Goal: Use online tool/utility: Utilize a website feature to perform a specific function

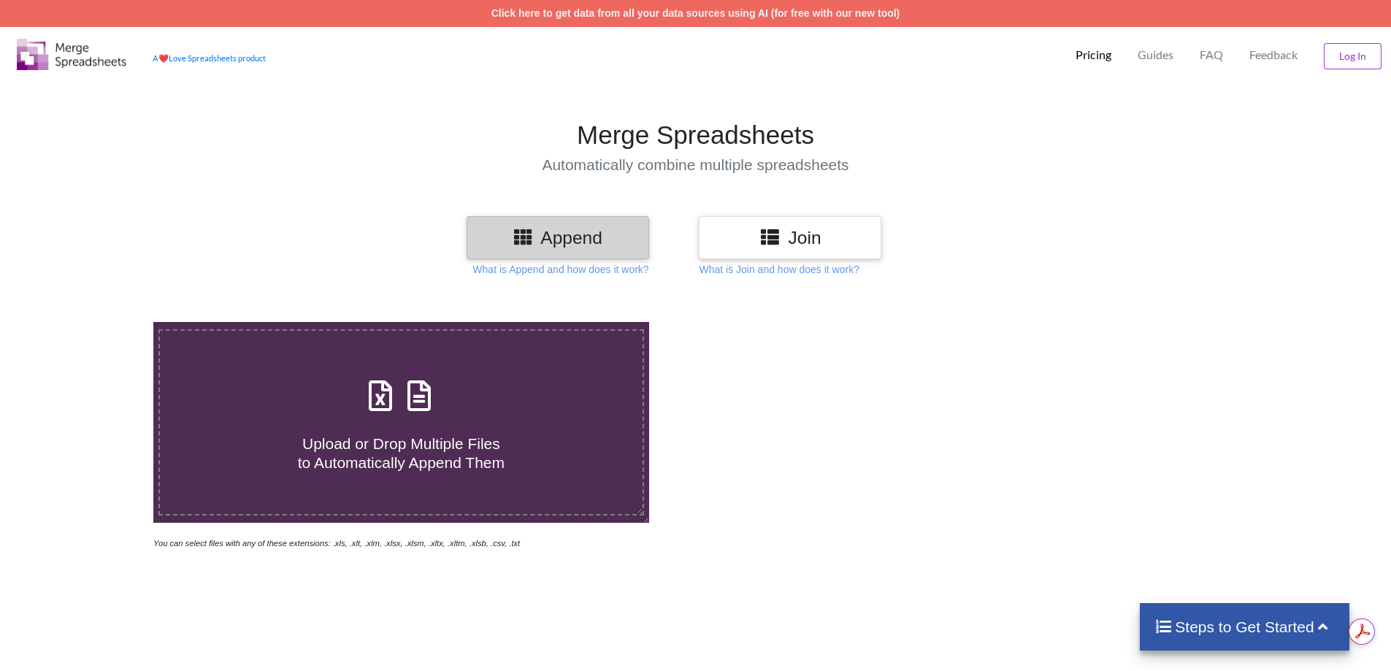
click at [397, 429] on h4 "Upload or Drop Multiple Files to Automatically Append Them" at bounding box center [401, 444] width 483 height 56
click at [99, 322] on input "Upload or Drop Multiple Files to Automatically Append Them" at bounding box center [99, 322] width 0 height 0
click at [460, 402] on div "Upload or Drop Multiple Files to Automatically Append Them" at bounding box center [401, 422] width 483 height 99
click at [99, 322] on input "Upload or Drop Multiple Files to Automatically Append Them" at bounding box center [99, 322] width 0 height 0
type input "C:\fakepath\P03 - BT [DATE] Invoice 0790441557.xlsx"
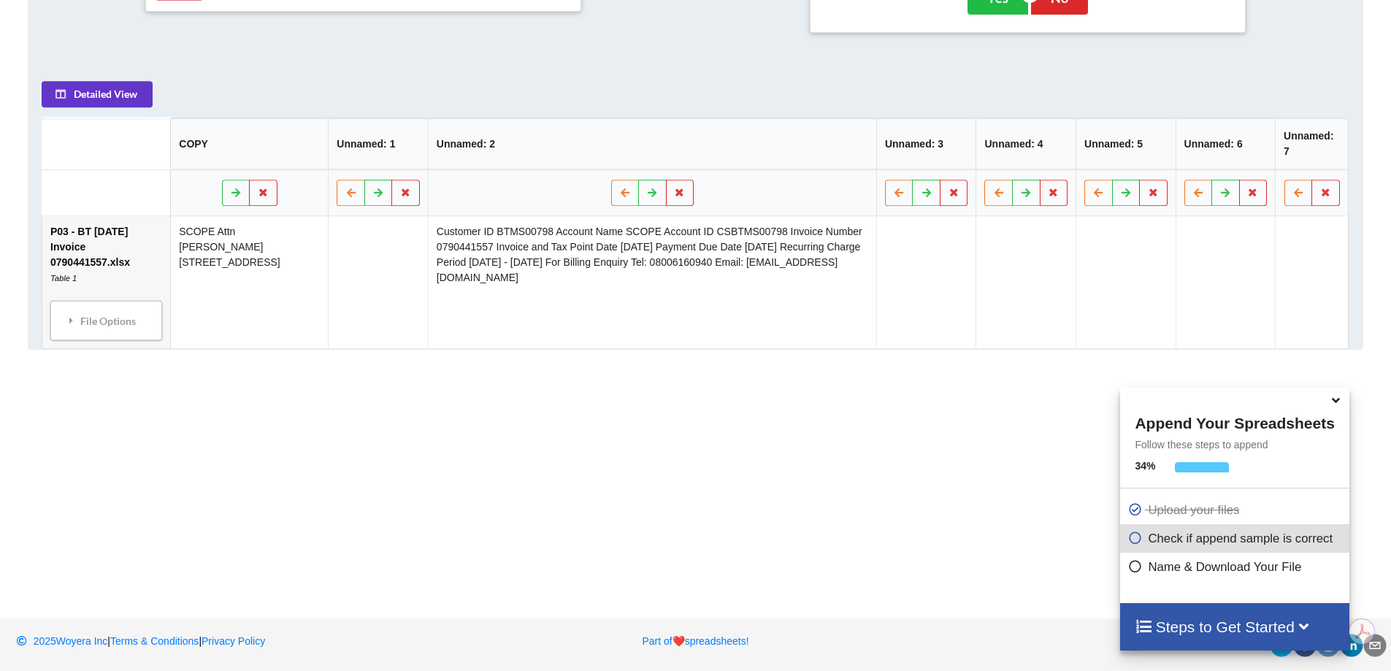
scroll to position [673, 0]
click at [676, 188] on icon at bounding box center [680, 190] width 12 height 9
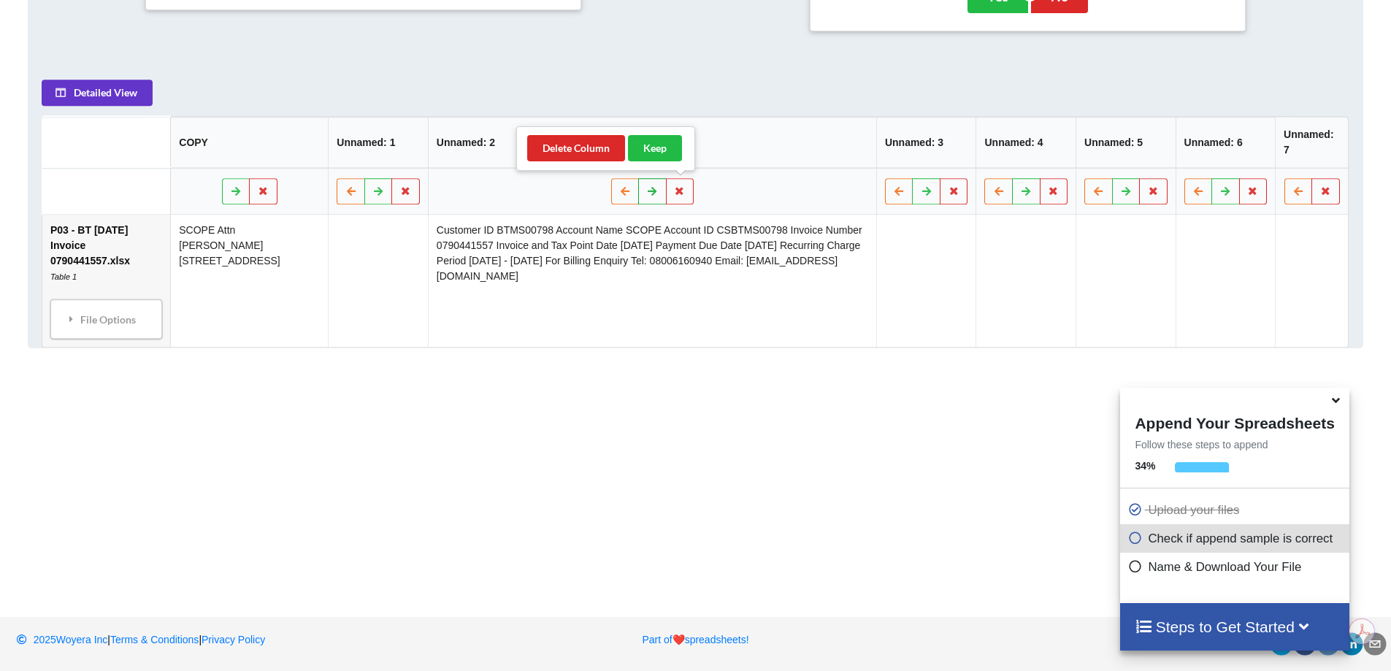
click at [652, 195] on icon at bounding box center [652, 190] width 12 height 9
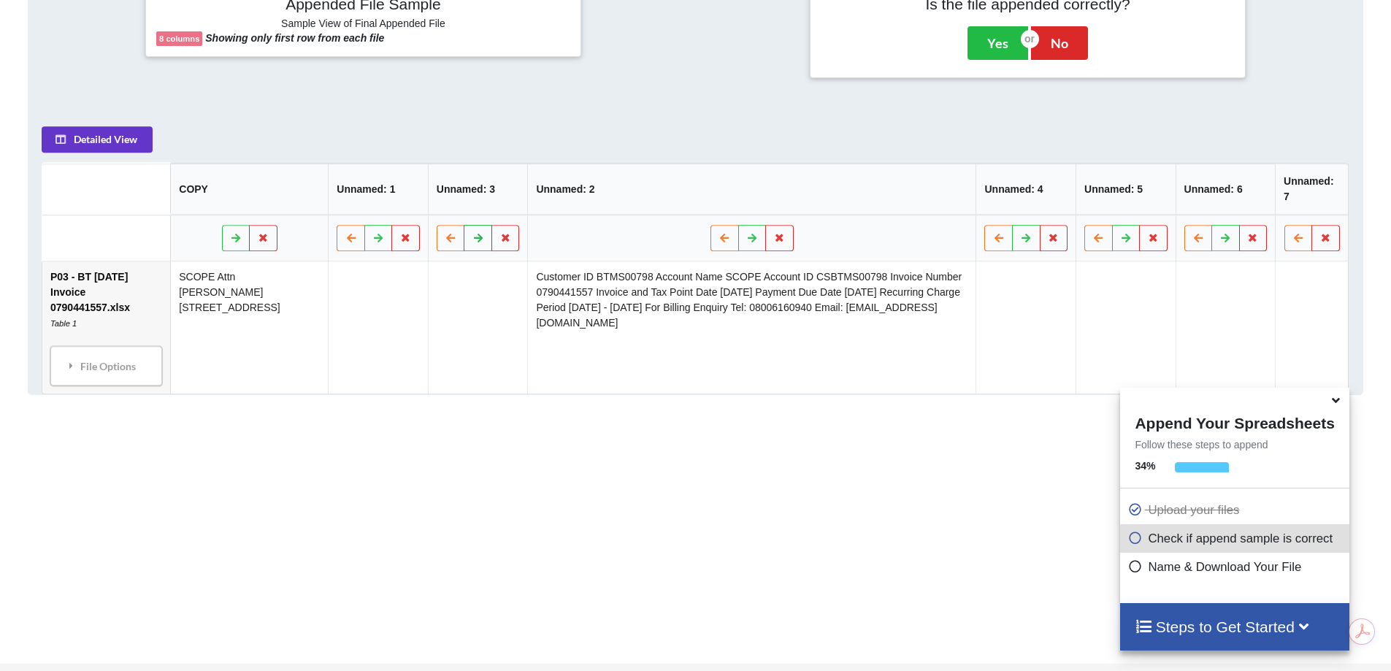
scroll to position [600, 0]
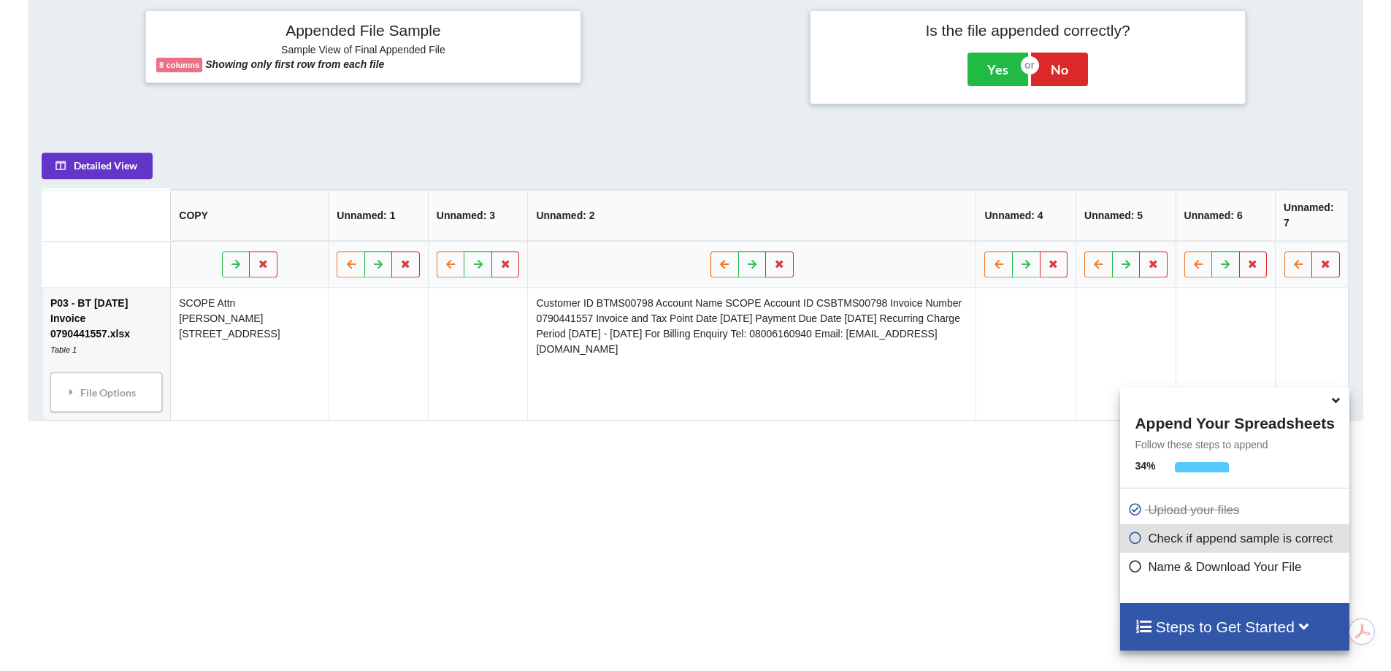
click at [727, 266] on icon at bounding box center [725, 263] width 12 height 9
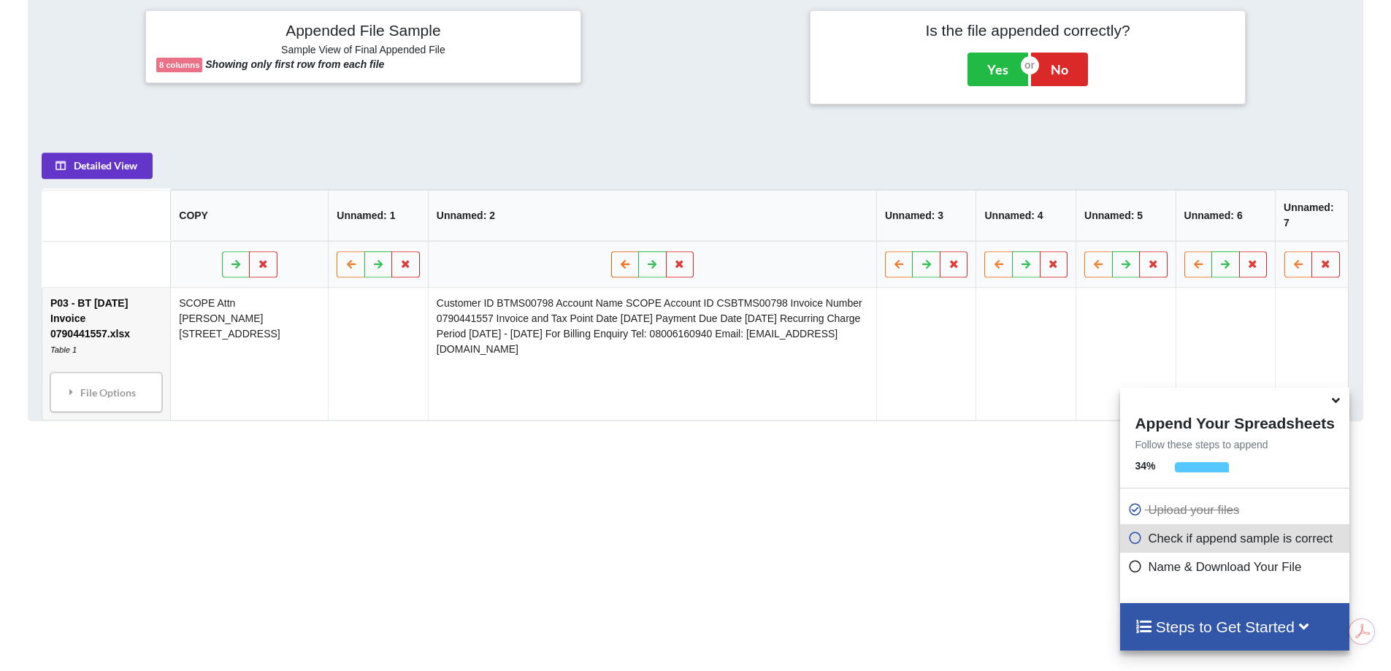
click at [630, 261] on icon at bounding box center [625, 263] width 12 height 9
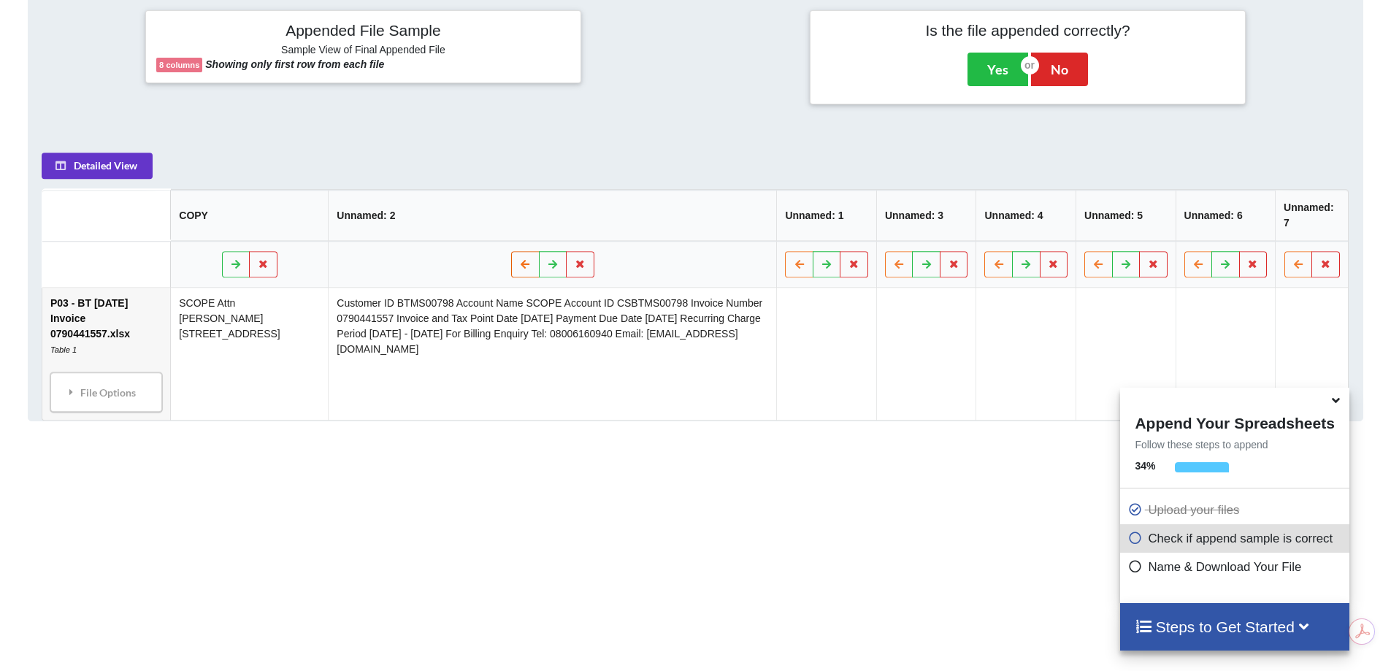
click at [530, 265] on icon at bounding box center [525, 263] width 12 height 9
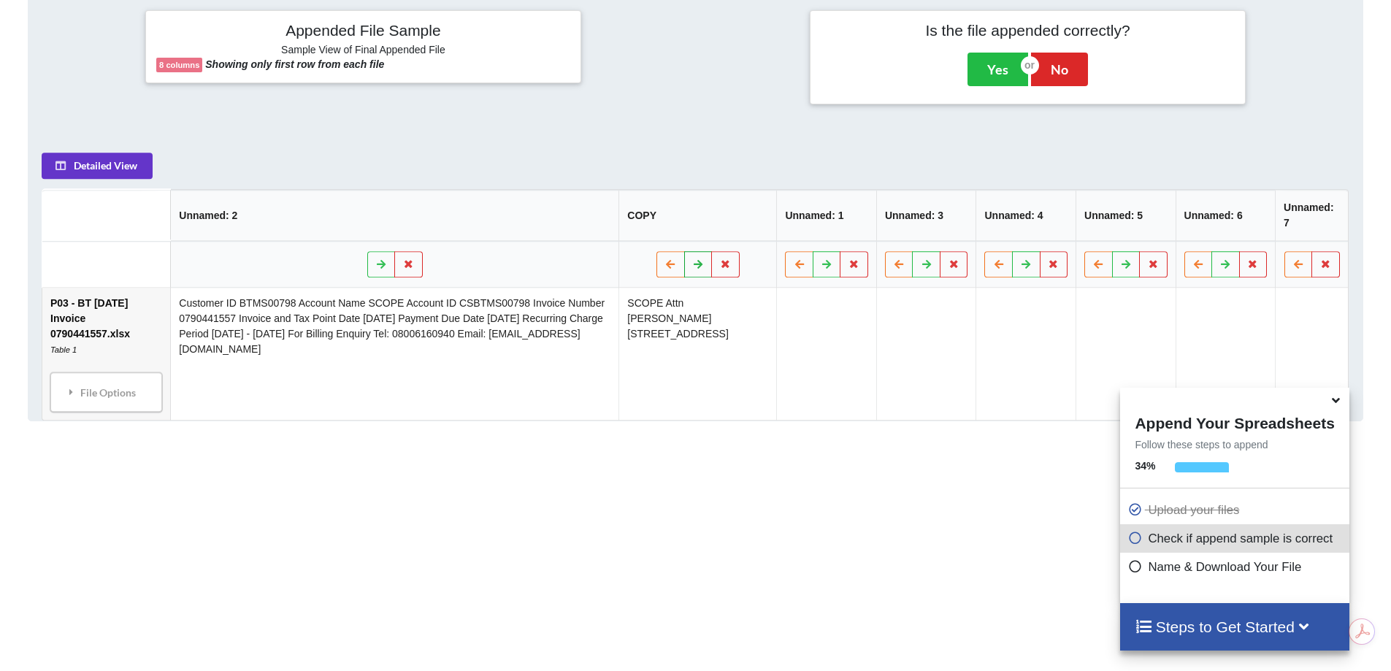
click at [698, 267] on button at bounding box center [698, 264] width 28 height 26
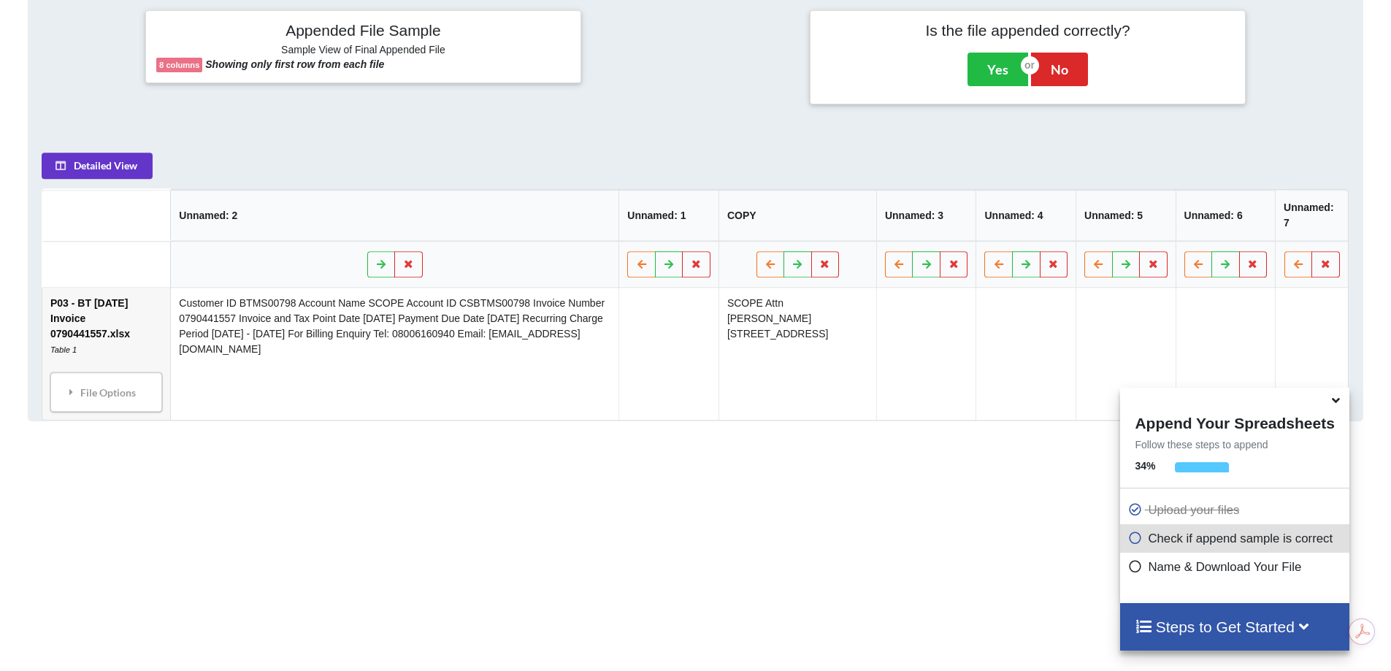
click at [806, 324] on td "SCOPE Attn [PERSON_NAME] [STREET_ADDRESS]" at bounding box center [798, 354] width 158 height 132
click at [930, 267] on icon at bounding box center [927, 263] width 12 height 9
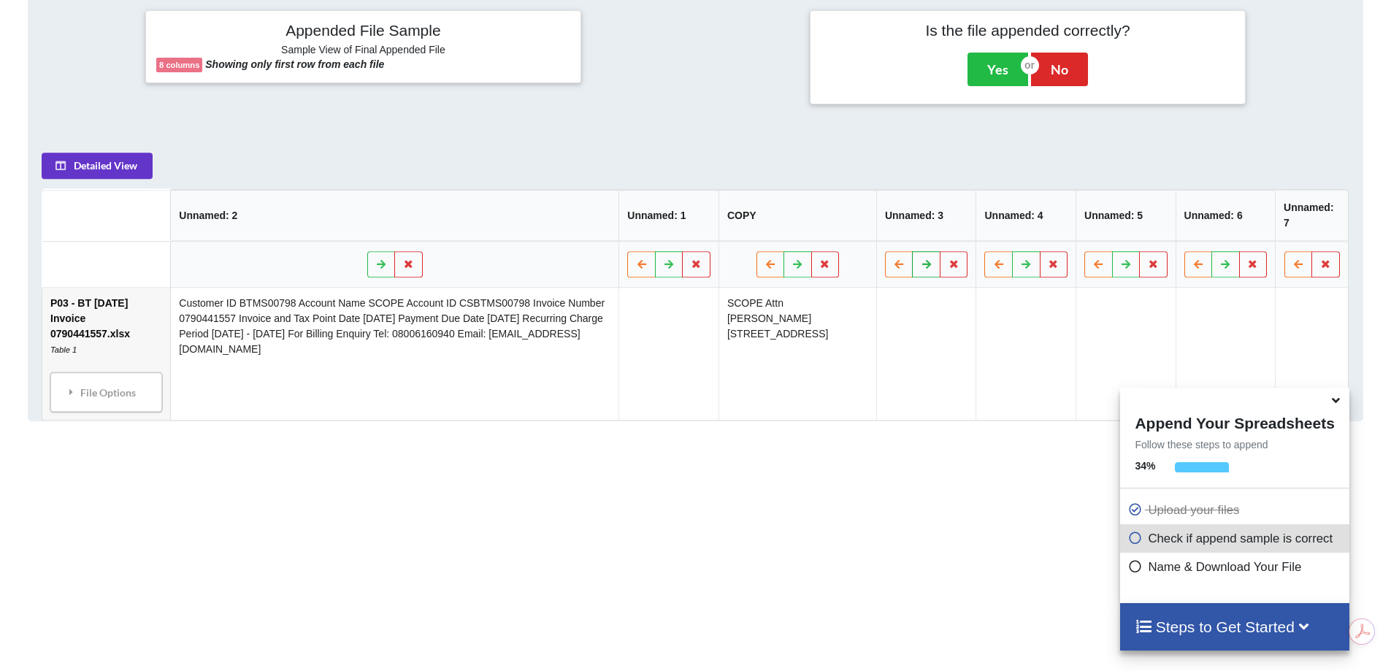
click at [930, 267] on icon at bounding box center [927, 263] width 12 height 9
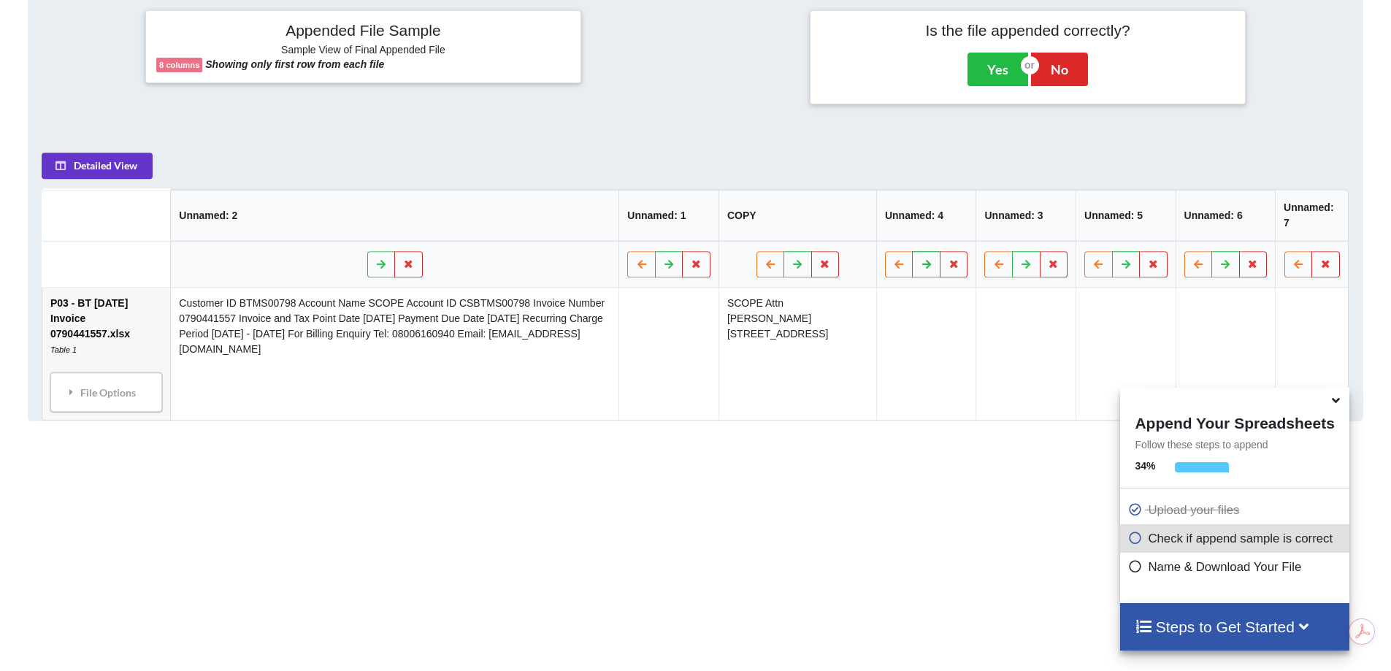
click at [930, 267] on icon at bounding box center [927, 263] width 12 height 9
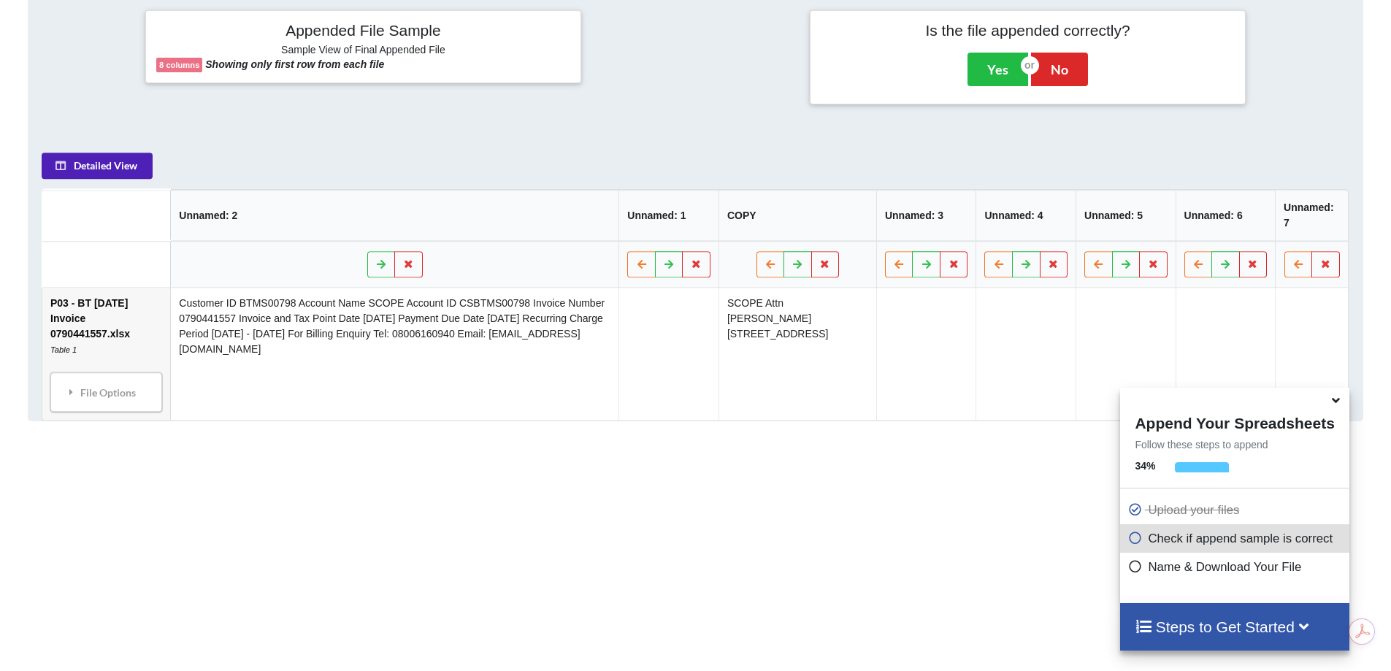
click at [93, 170] on button "Detailed View" at bounding box center [97, 166] width 111 height 26
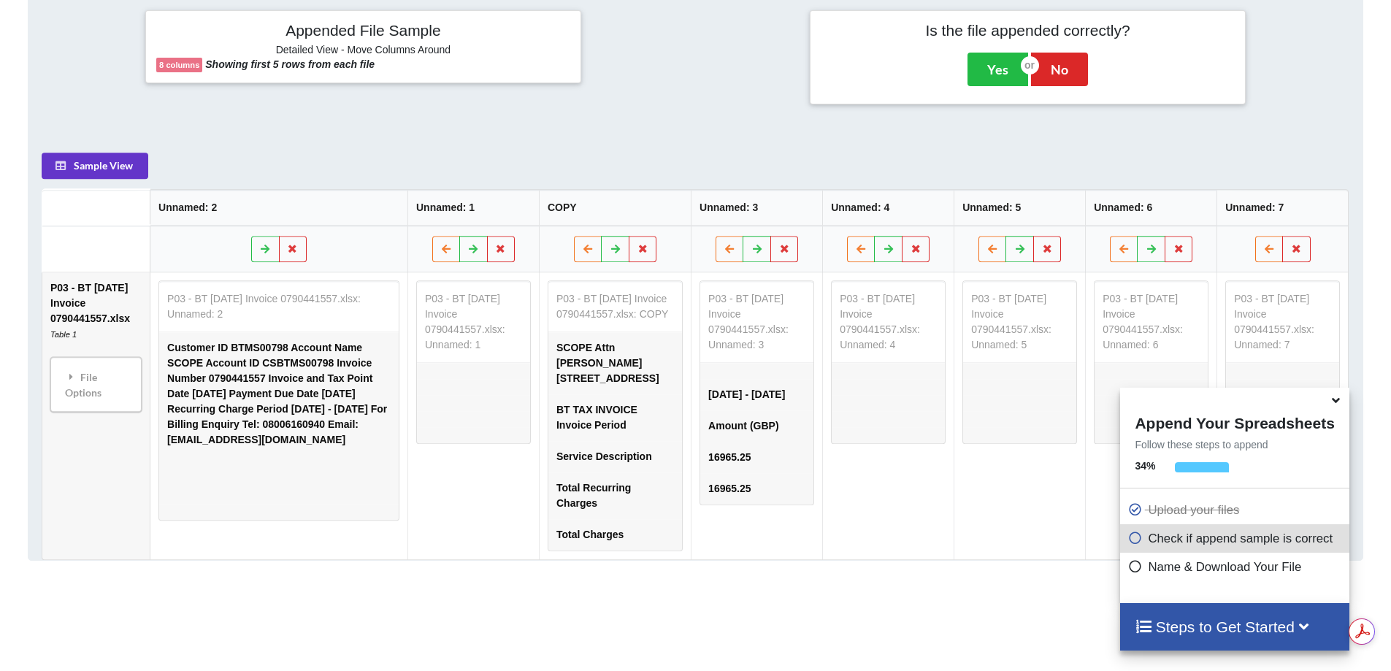
click at [1154, 551] on div "Check if append sample is correct" at bounding box center [1234, 538] width 229 height 28
click at [1131, 535] on icon at bounding box center [1135, 536] width 15 height 12
click at [1141, 519] on p "Upload your files" at bounding box center [1237, 510] width 218 height 18
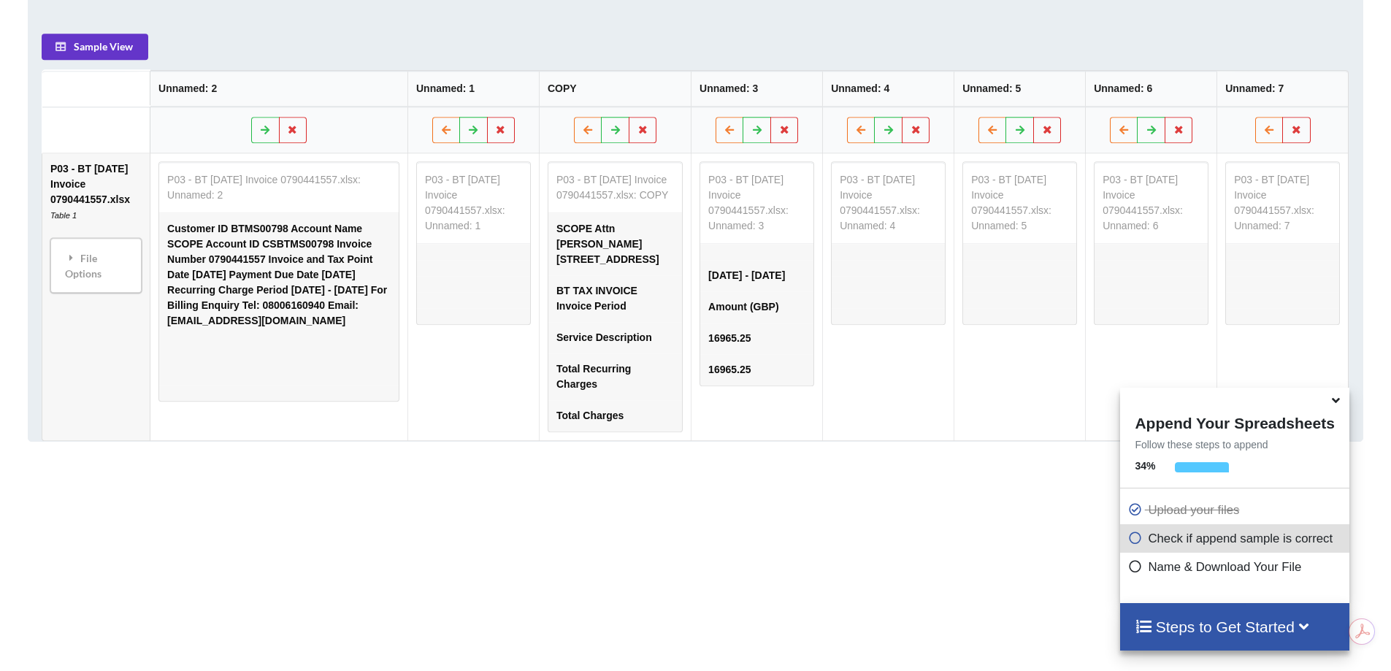
scroll to position [746, 0]
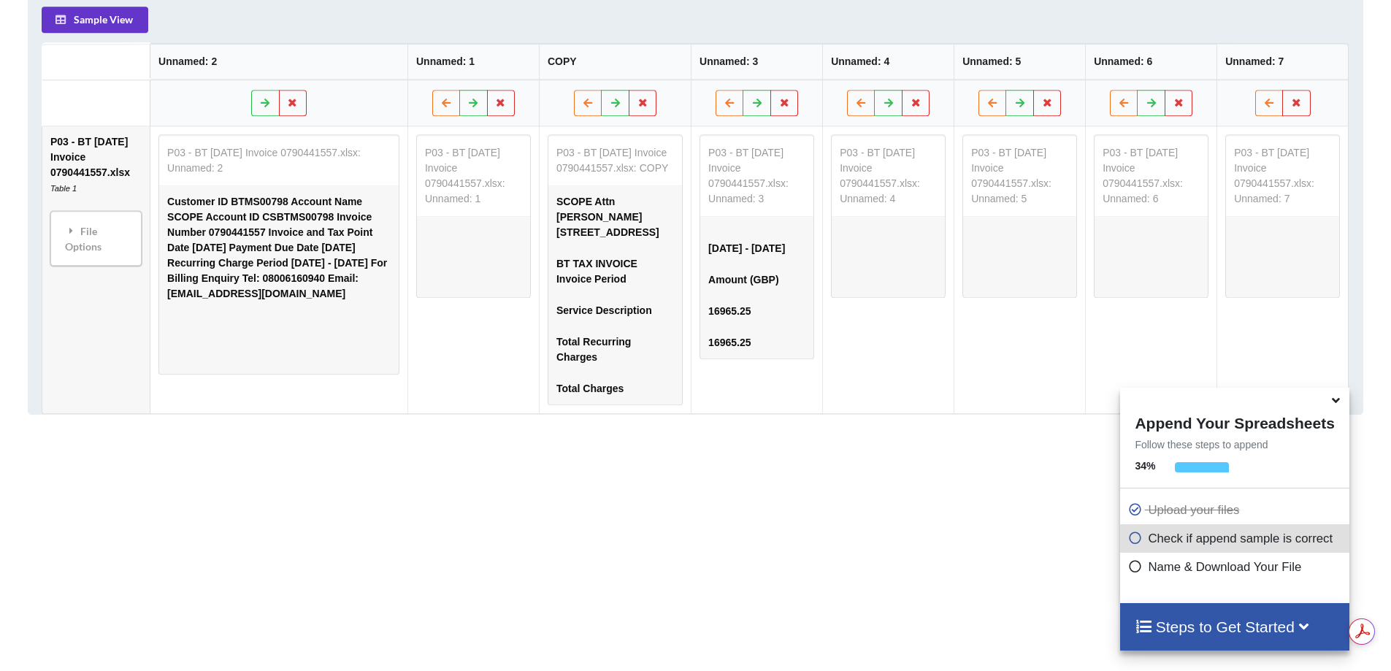
click at [1161, 626] on h4 "Steps to Get Started" at bounding box center [1234, 627] width 199 height 18
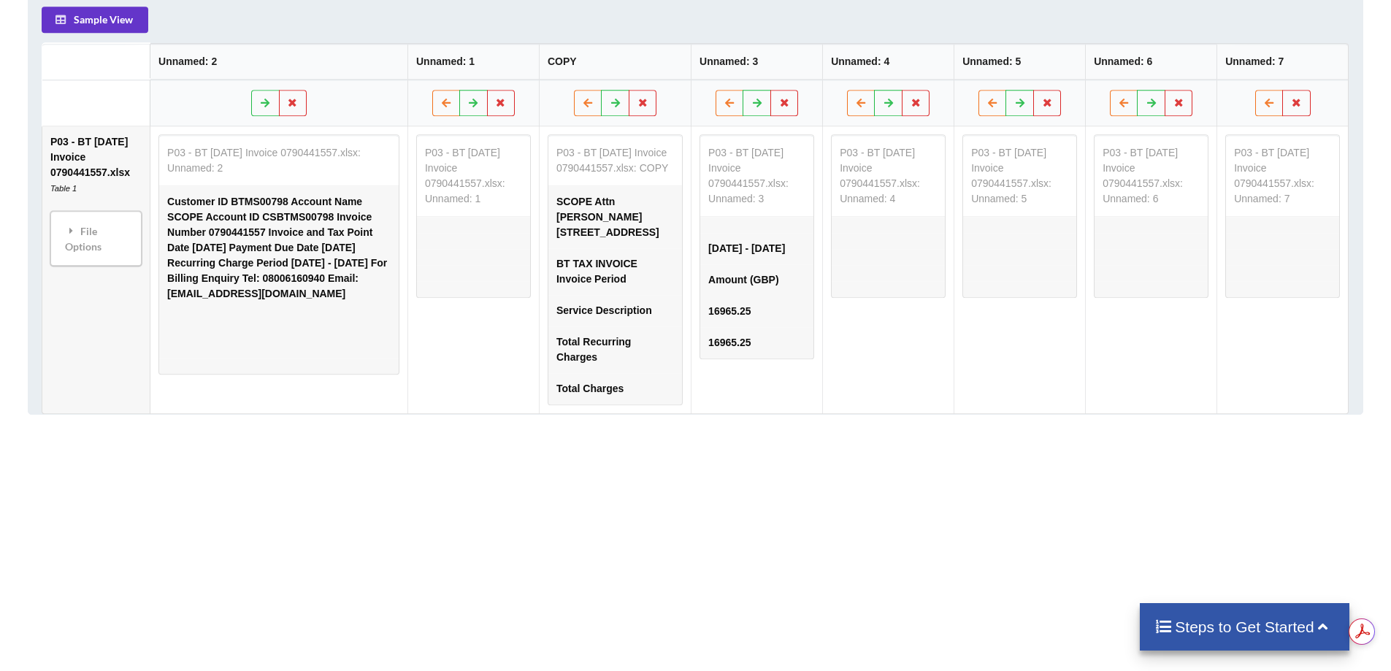
click at [1196, 635] on h4 "Steps to Get Started" at bounding box center [1245, 627] width 180 height 18
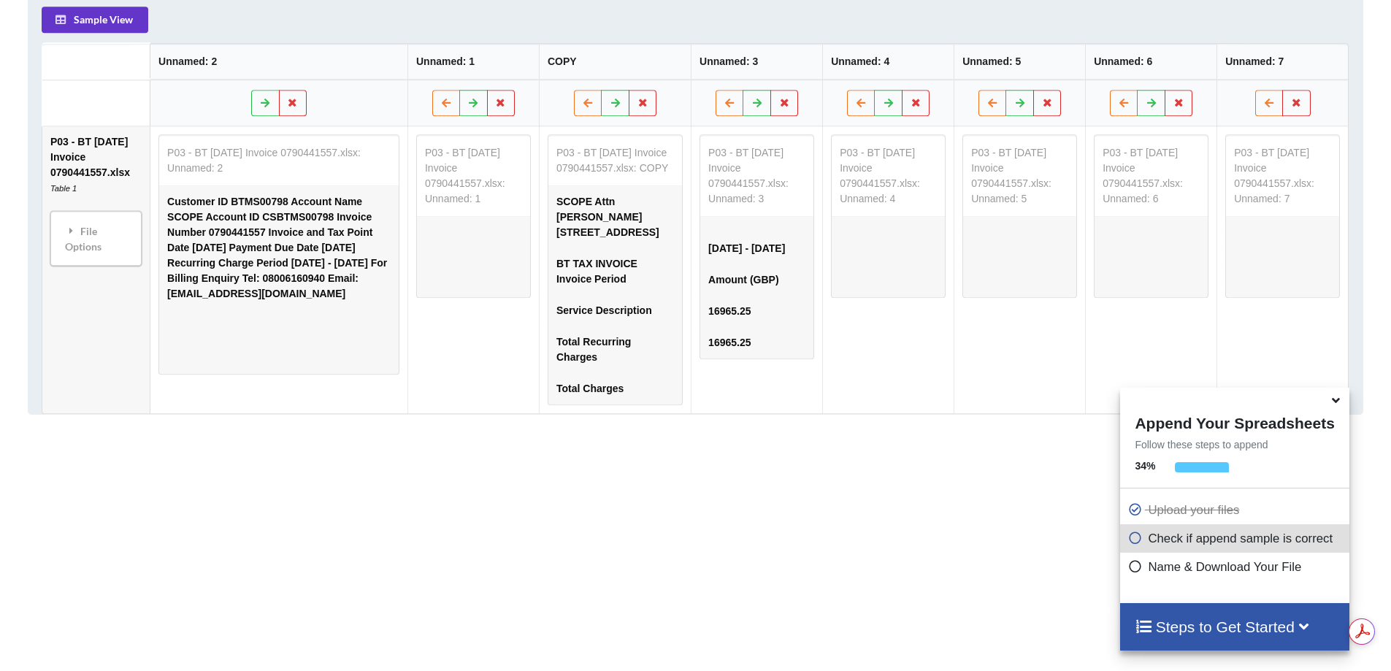
click at [1196, 635] on h4 "Steps to Get Started" at bounding box center [1234, 627] width 199 height 18
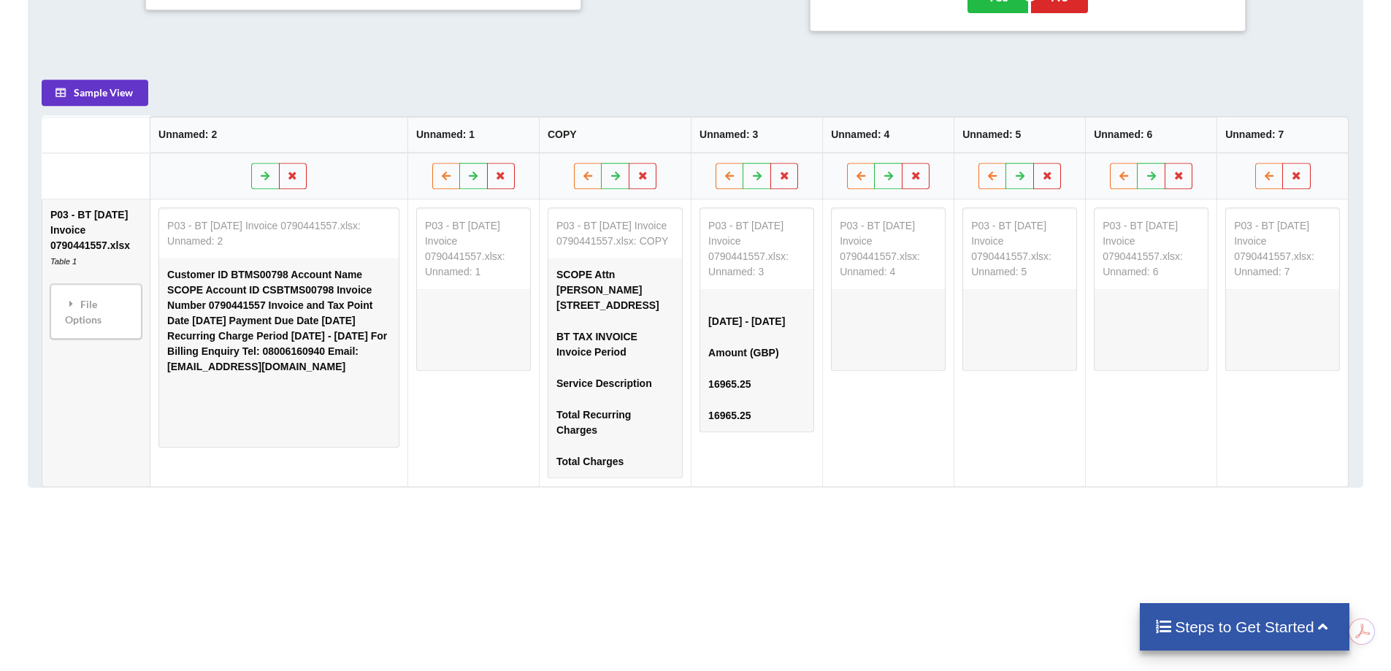
scroll to position [600, 0]
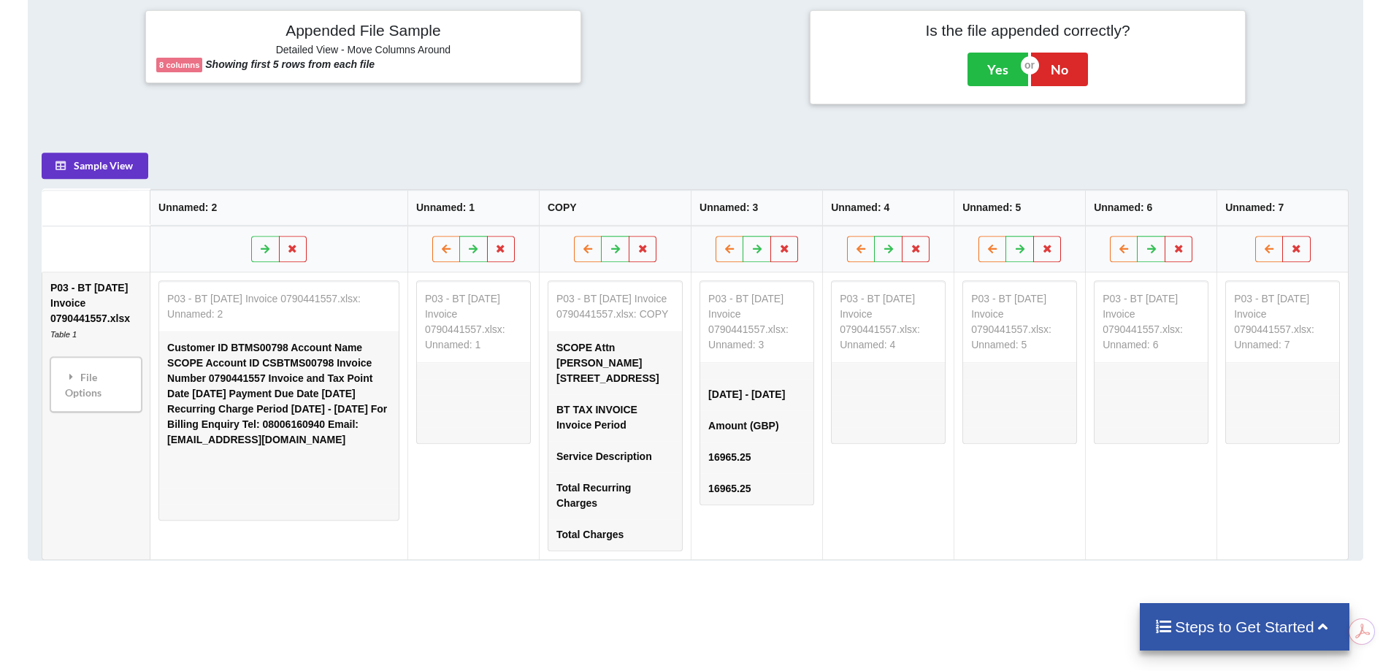
click at [515, 389] on td at bounding box center [473, 387] width 113 height 16
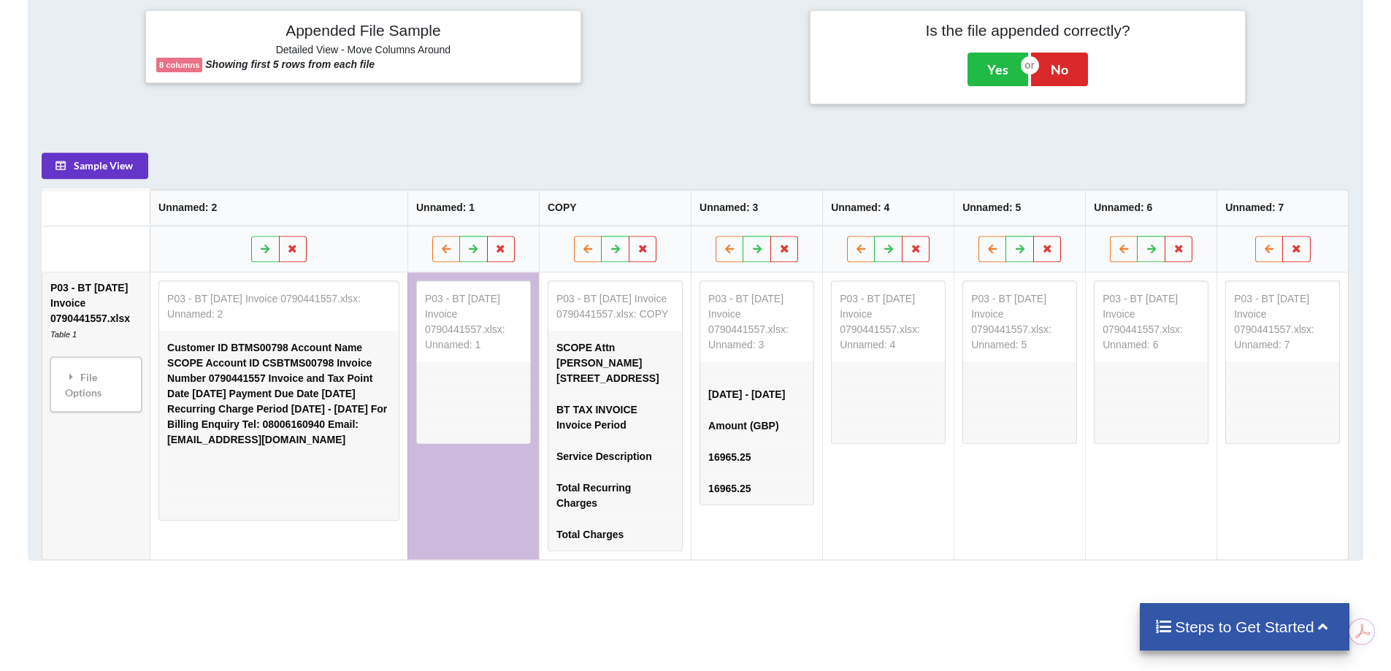
click at [343, 456] on td at bounding box center [279, 464] width 240 height 16
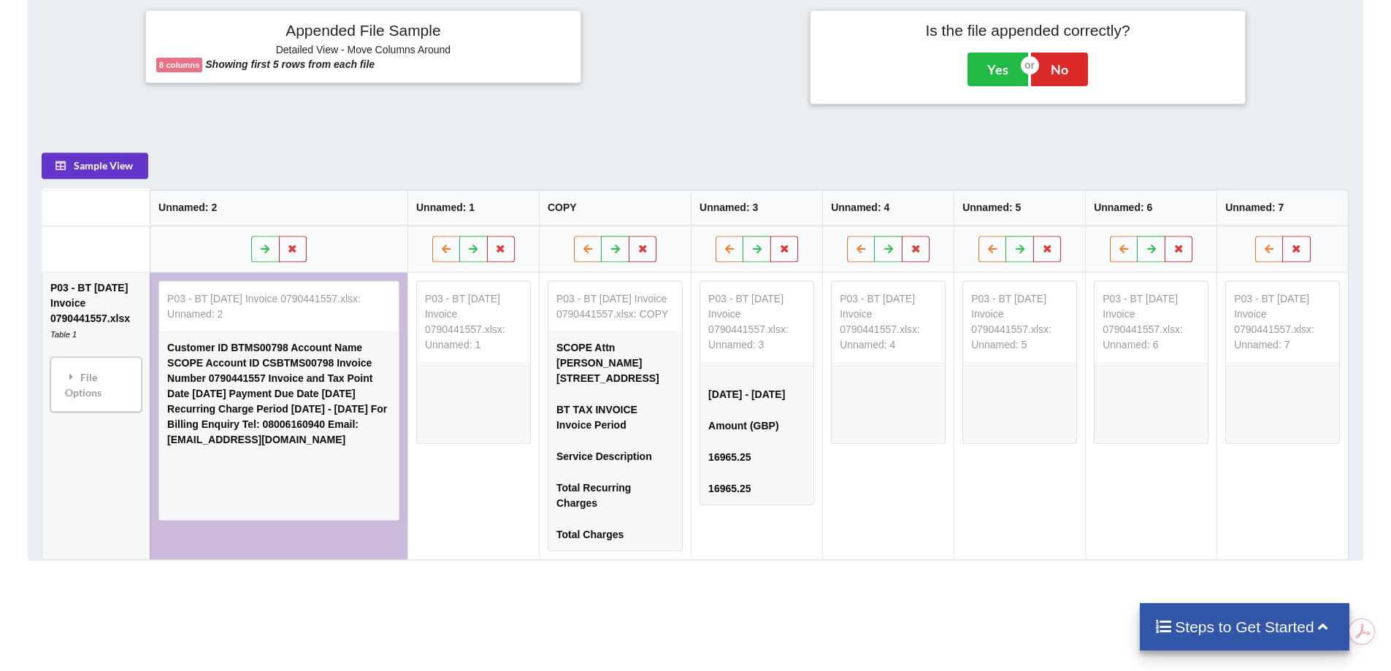
click at [682, 441] on td "BT TAX INVOICE Invoice Period" at bounding box center [616, 417] width 134 height 47
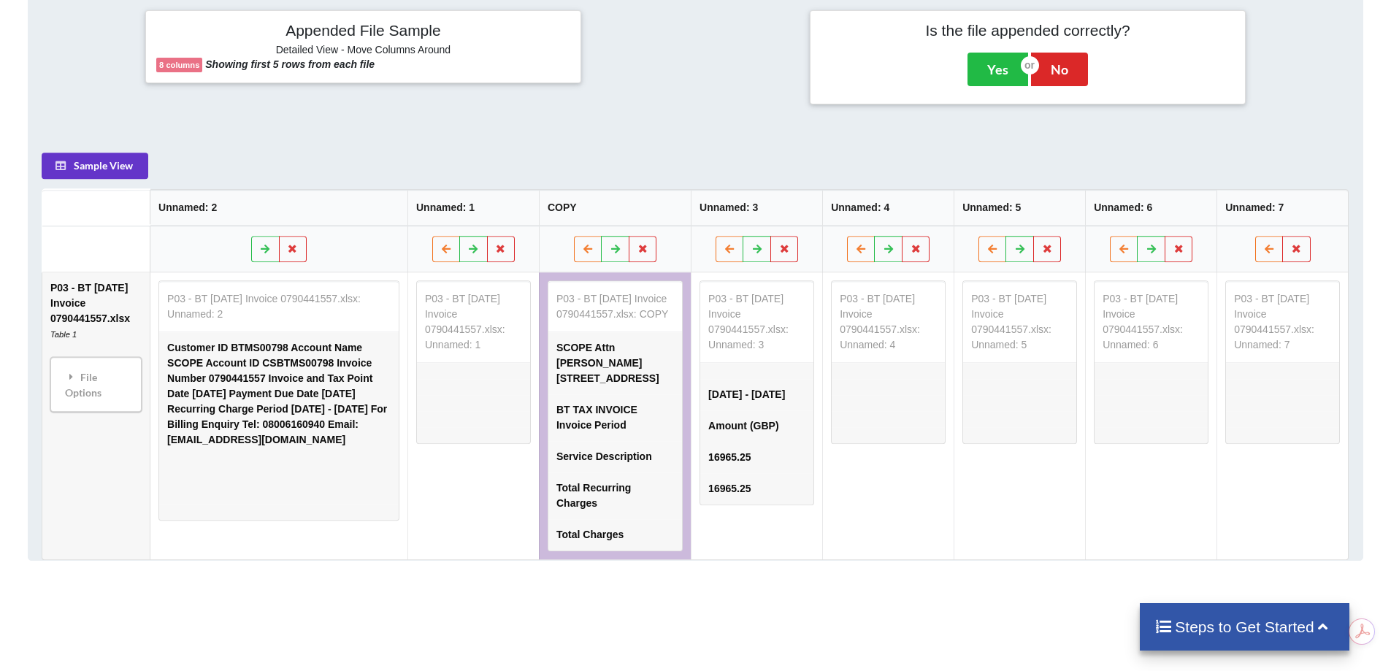
click at [791, 442] on td "Amount (GBP)" at bounding box center [756, 425] width 113 height 31
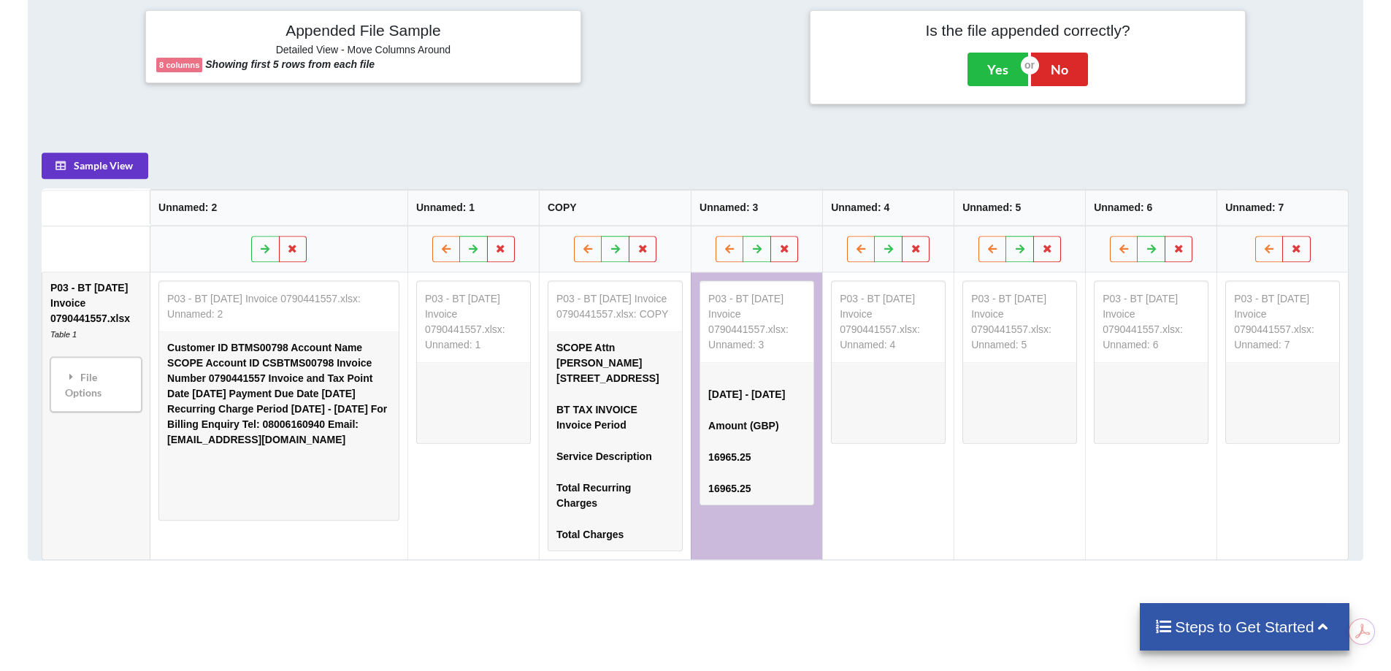
click at [900, 445] on td "P03 - BT [DATE] Invoice 0790441557.xlsx: Unnamed: 4" at bounding box center [887, 415] width 131 height 287
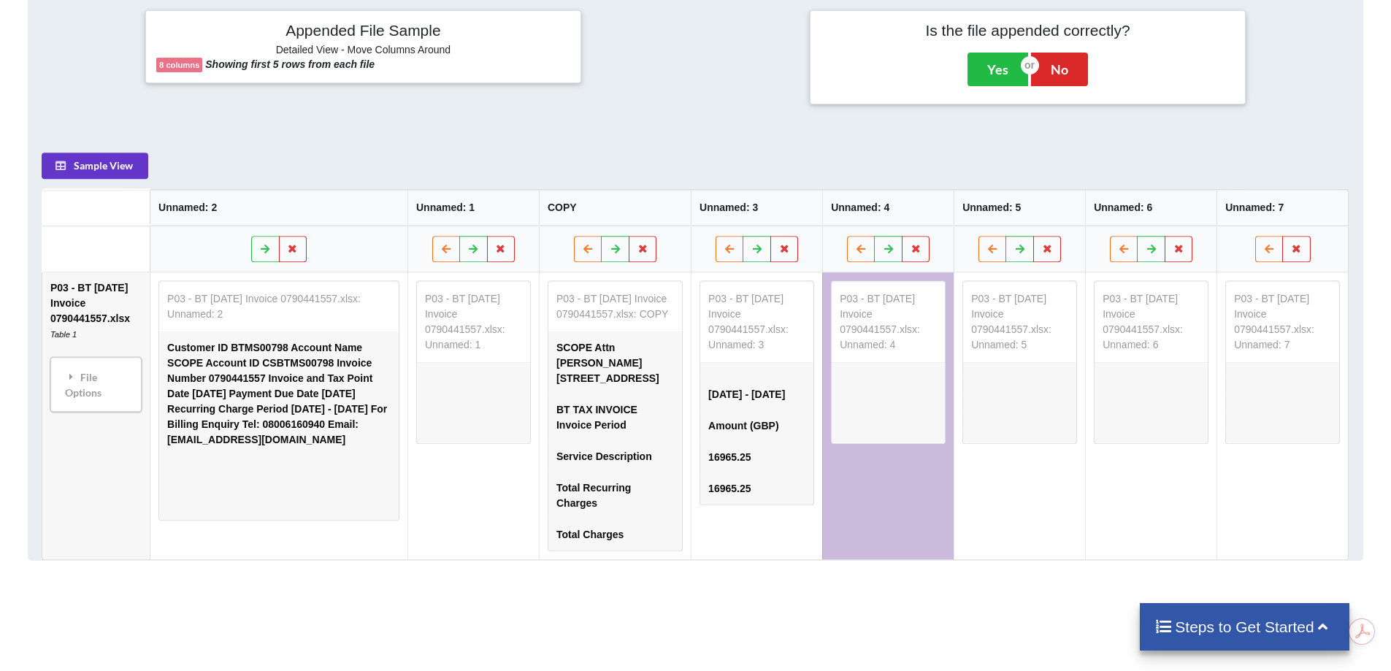
click at [588, 441] on td "BT TAX INVOICE Invoice Period" at bounding box center [616, 417] width 134 height 47
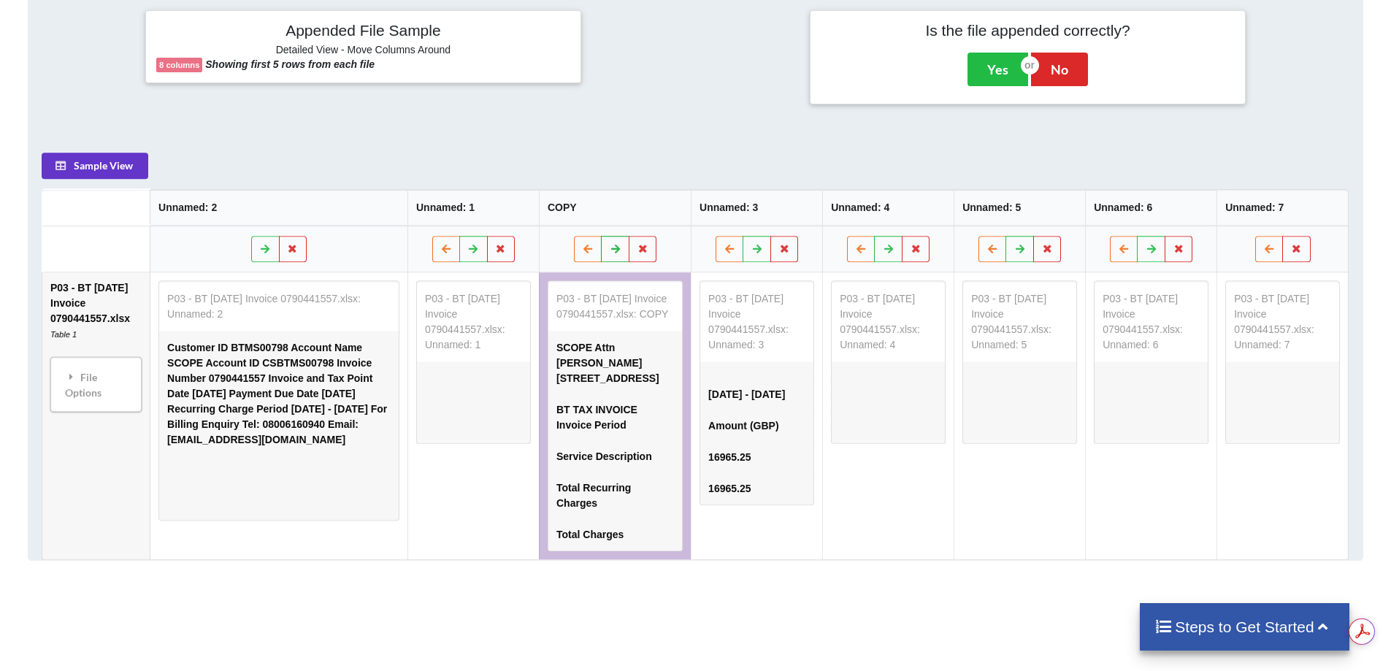
click at [622, 250] on icon at bounding box center [616, 248] width 12 height 9
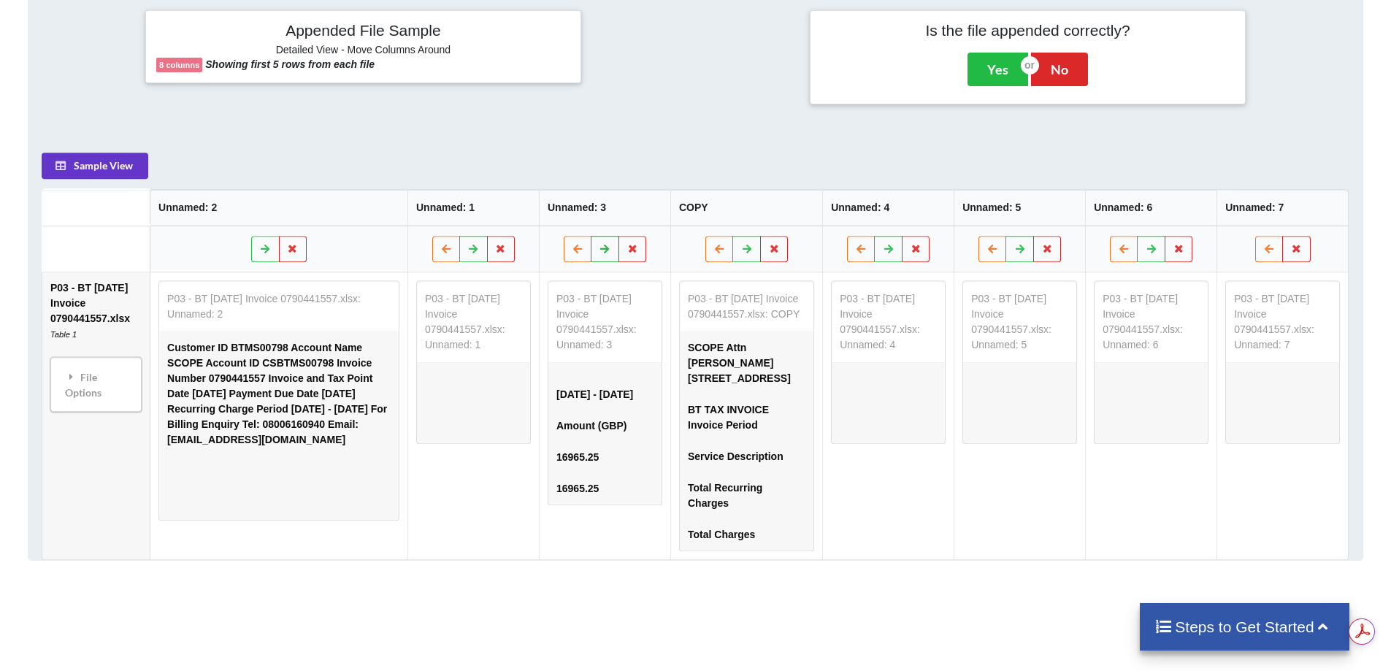
click at [612, 250] on icon at bounding box center [606, 248] width 12 height 9
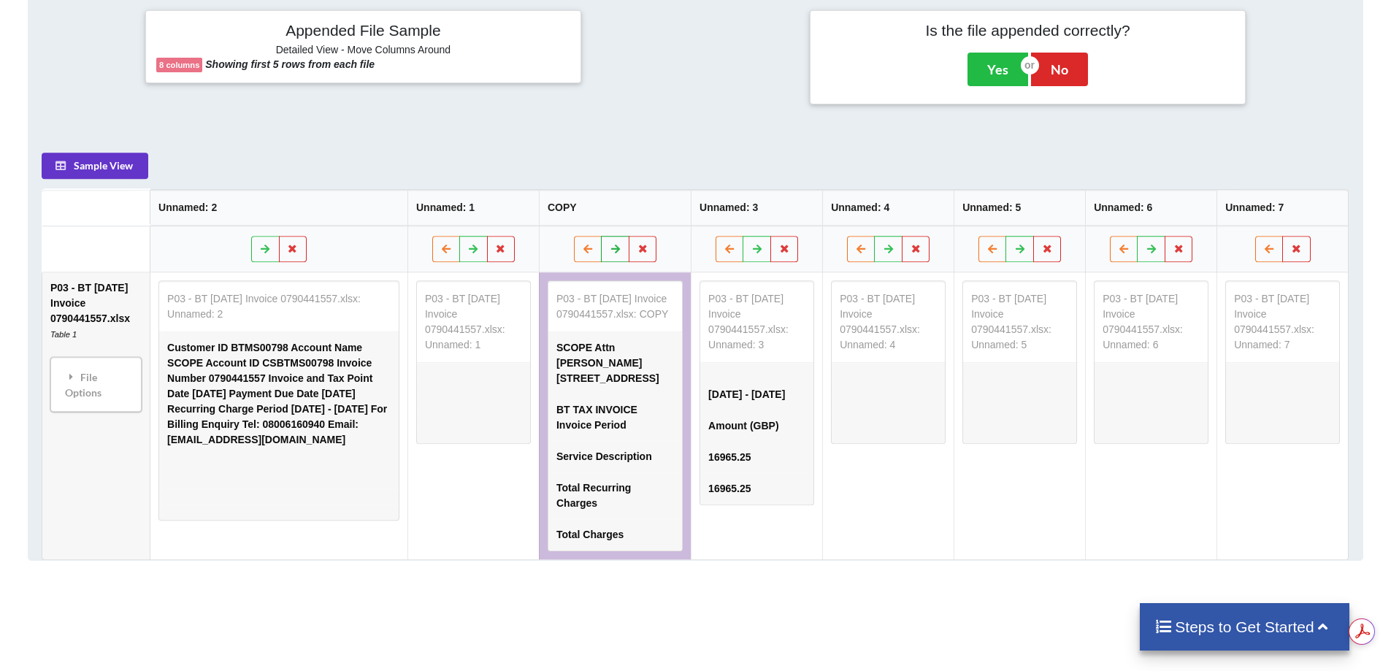
click at [622, 250] on icon at bounding box center [616, 248] width 12 height 9
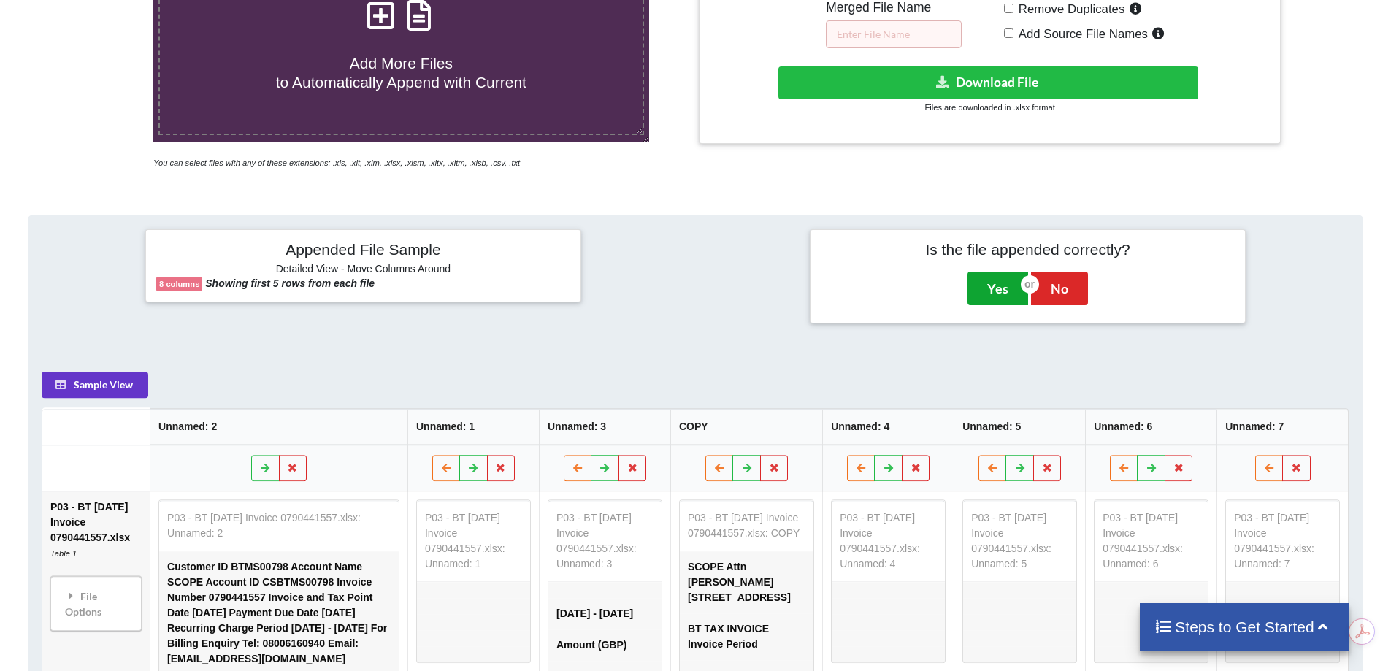
click at [996, 277] on button "Yes" at bounding box center [998, 289] width 61 height 34
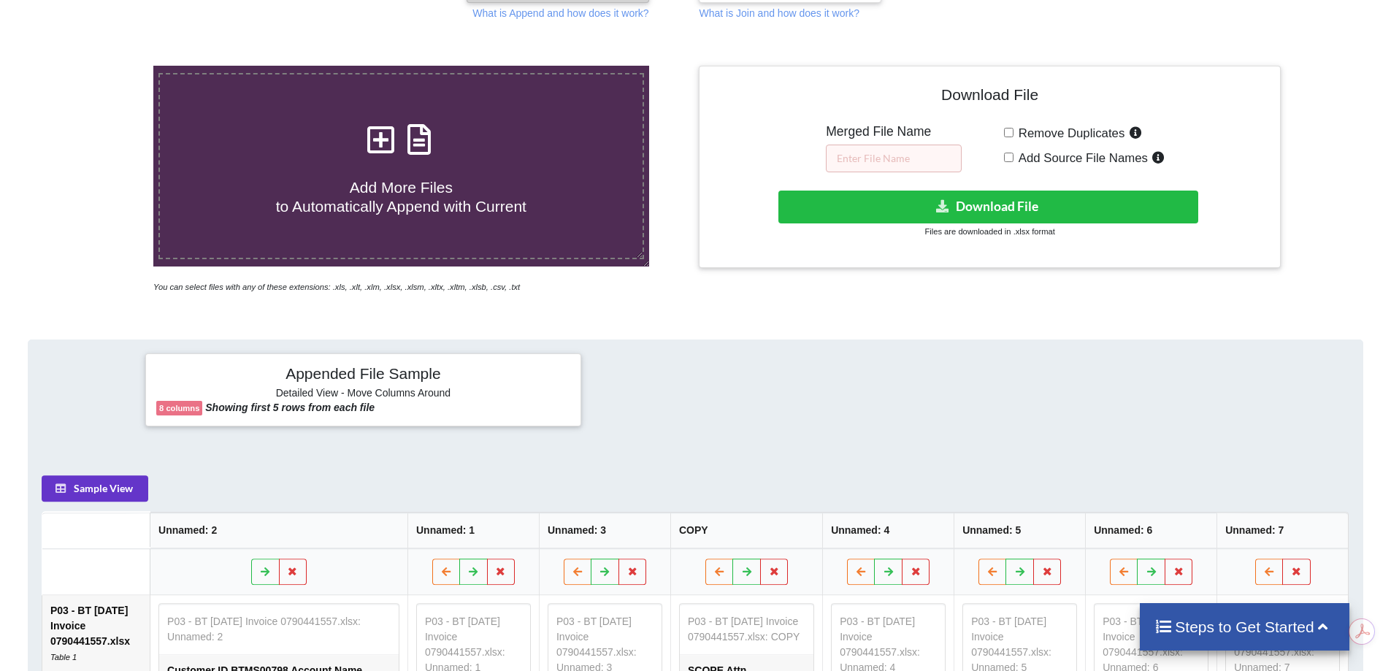
scroll to position [176, 0]
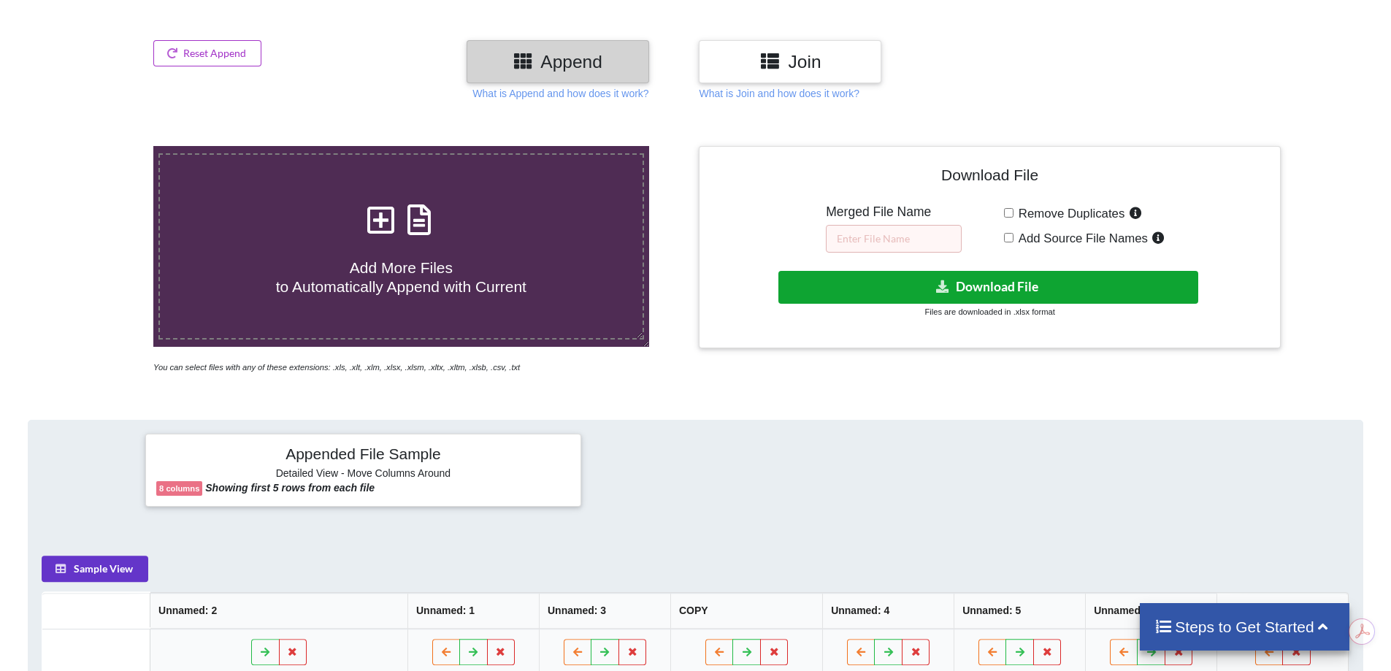
drag, startPoint x: 958, startPoint y: 288, endPoint x: 820, endPoint y: 576, distance: 319.2
click at [824, 575] on div "Add More Files to Automatically Append with Current You can select files with a…" at bounding box center [695, 658] width 1391 height 1087
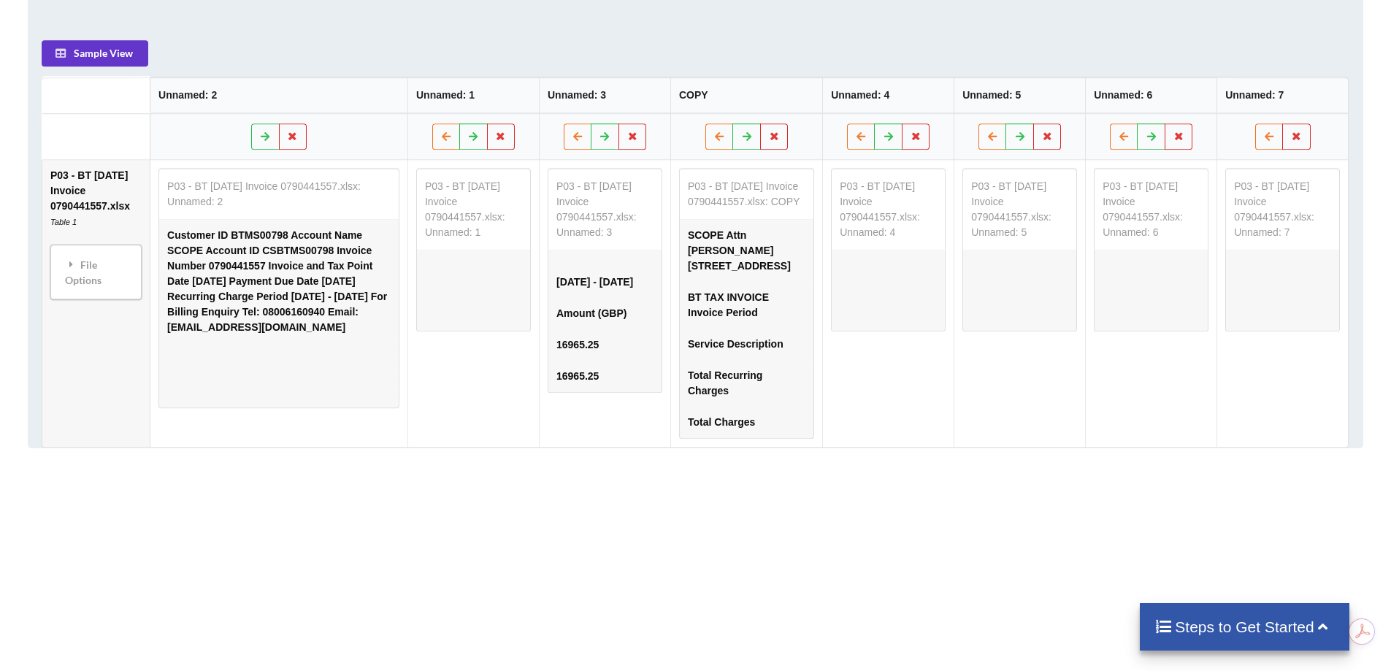
scroll to position [676, 0]
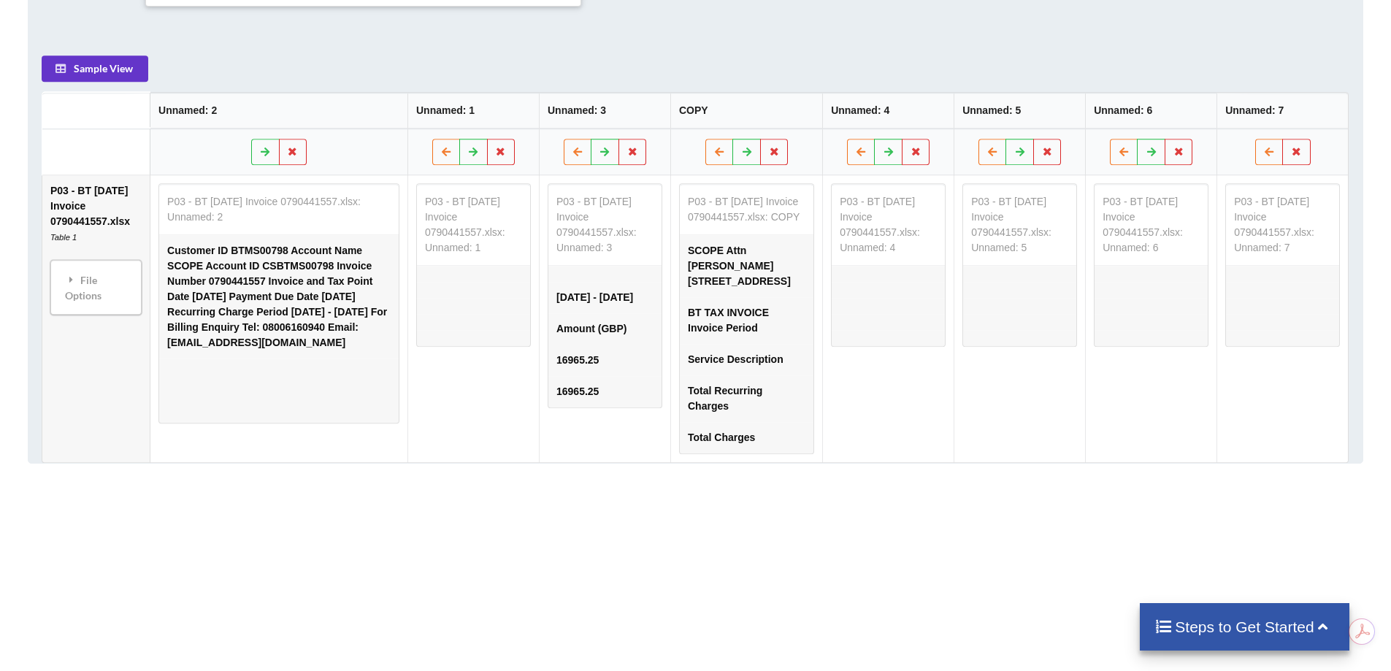
click at [776, 419] on td "Total Recurring Charges" at bounding box center [747, 398] width 134 height 47
click at [801, 422] on td "Total Recurring Charges" at bounding box center [747, 398] width 134 height 47
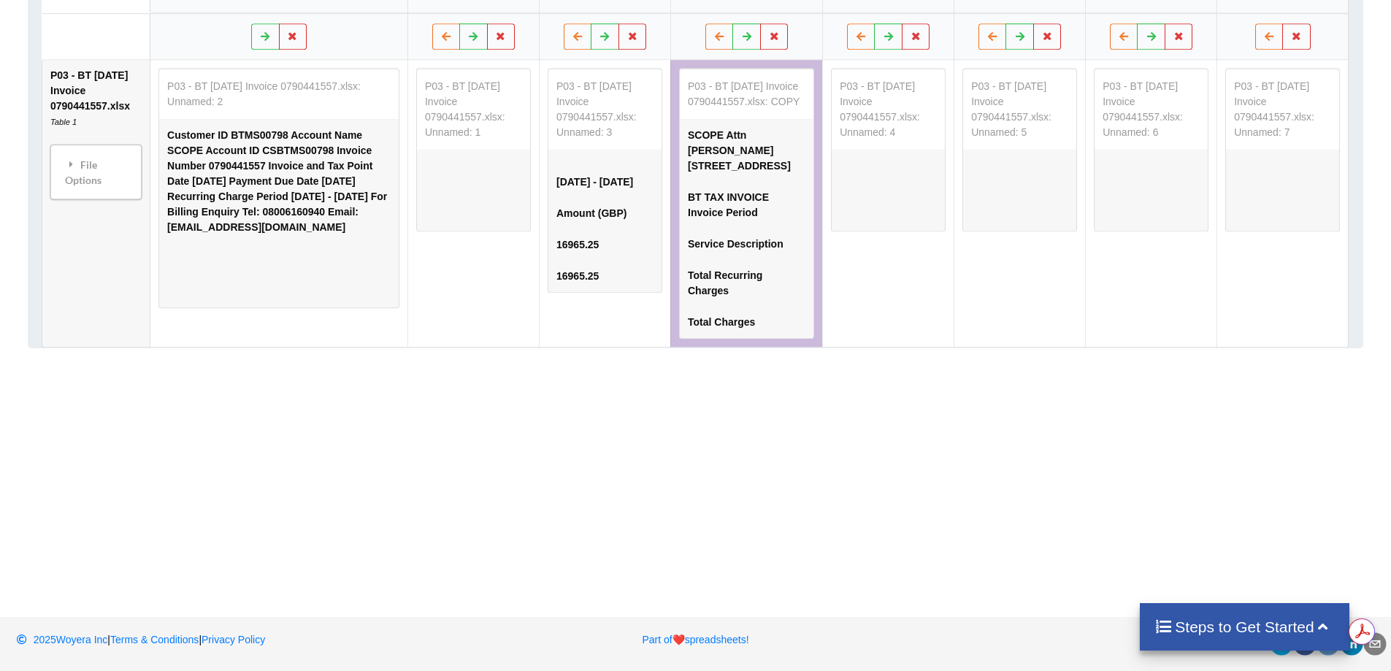
click at [1223, 620] on h4 "Steps to Get Started" at bounding box center [1245, 627] width 180 height 18
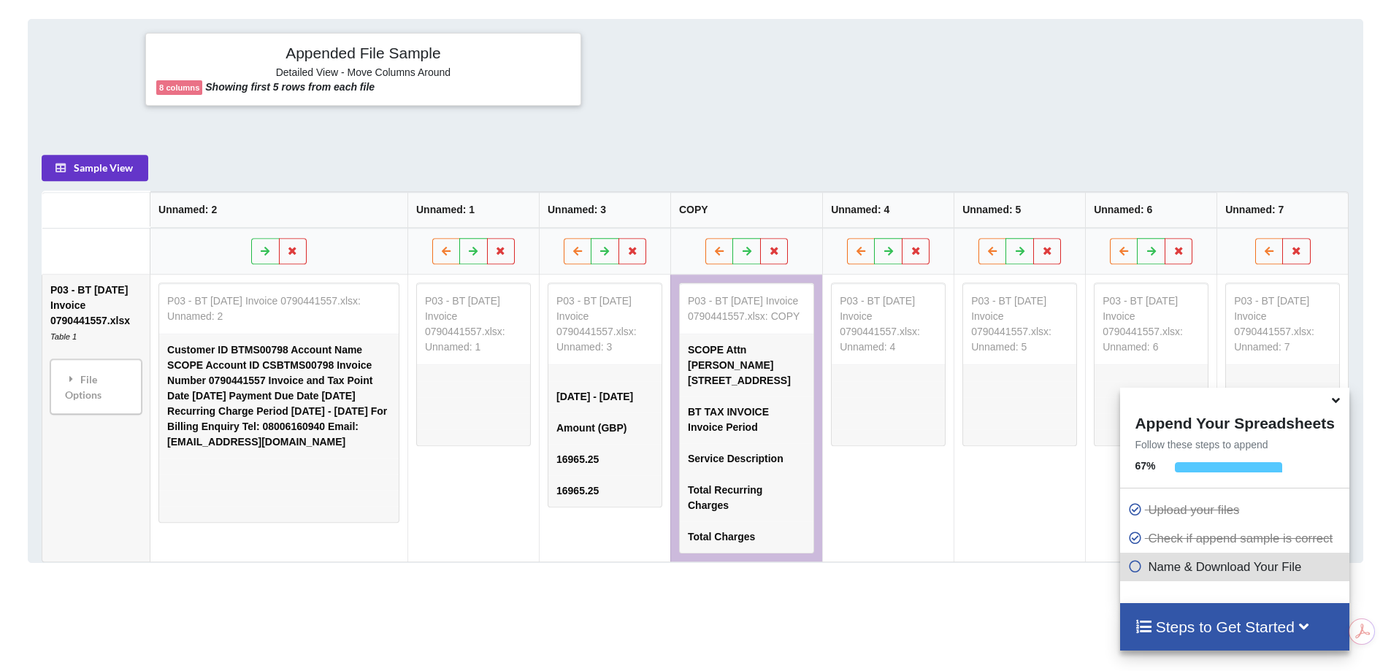
scroll to position [603, 0]
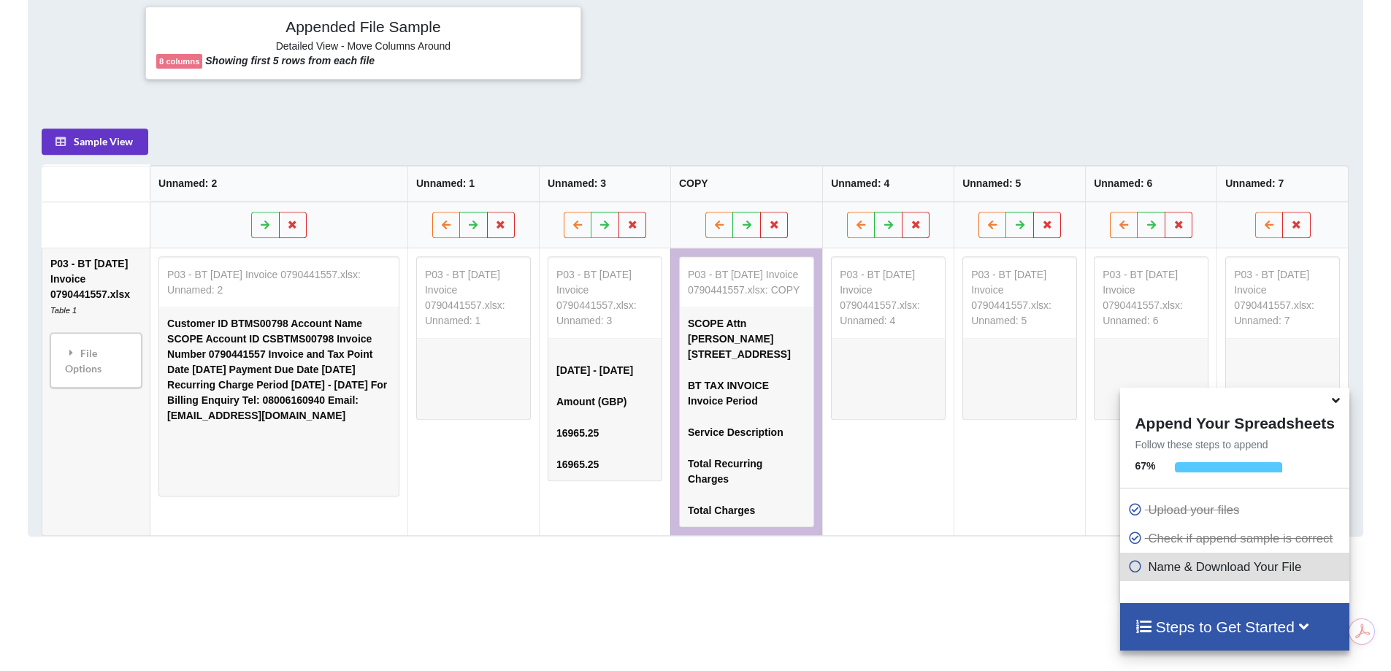
click at [763, 370] on td "SCOPE Attn [PERSON_NAME] [STREET_ADDRESS]" at bounding box center [747, 339] width 134 height 62
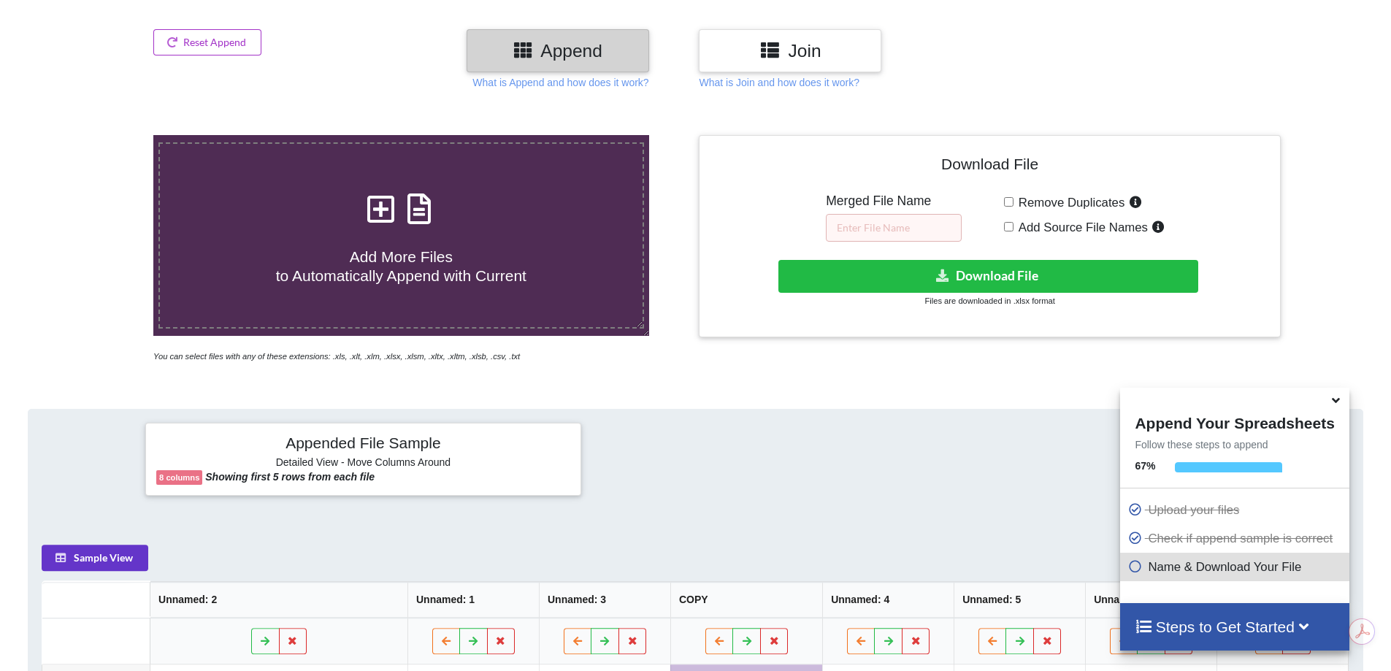
scroll to position [165, 0]
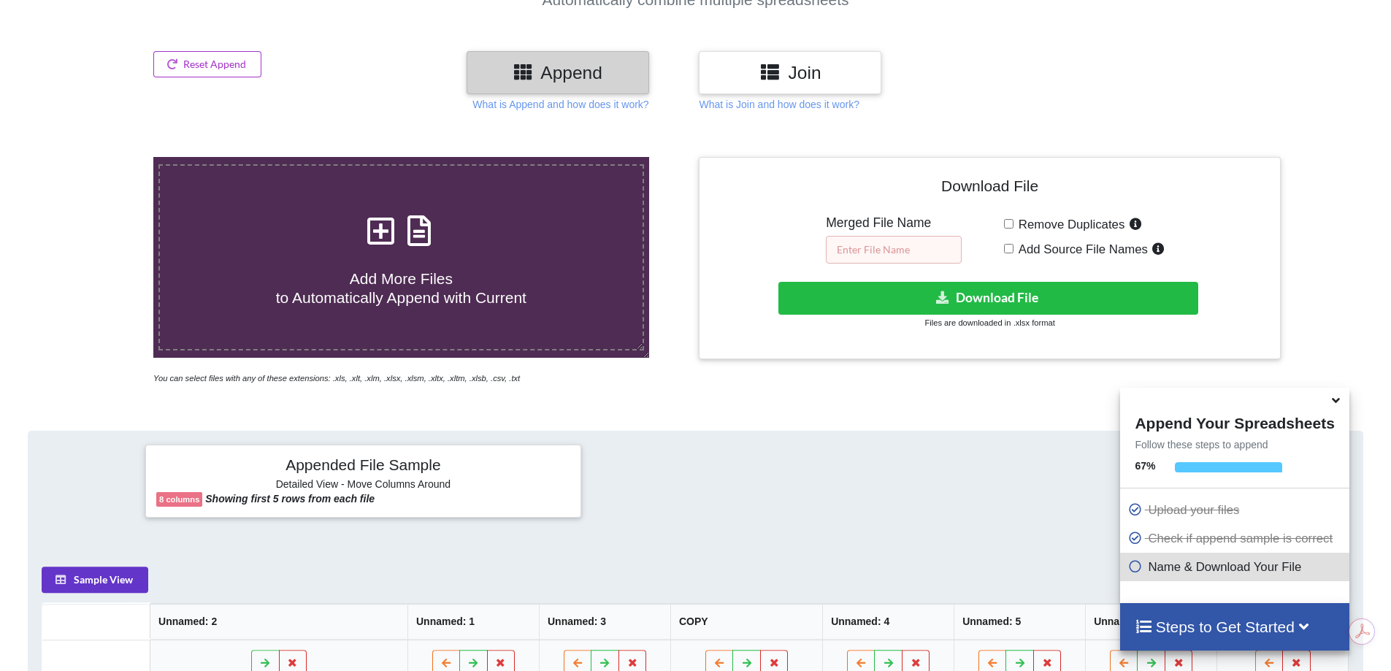
click at [879, 251] on input "text" at bounding box center [894, 250] width 136 height 28
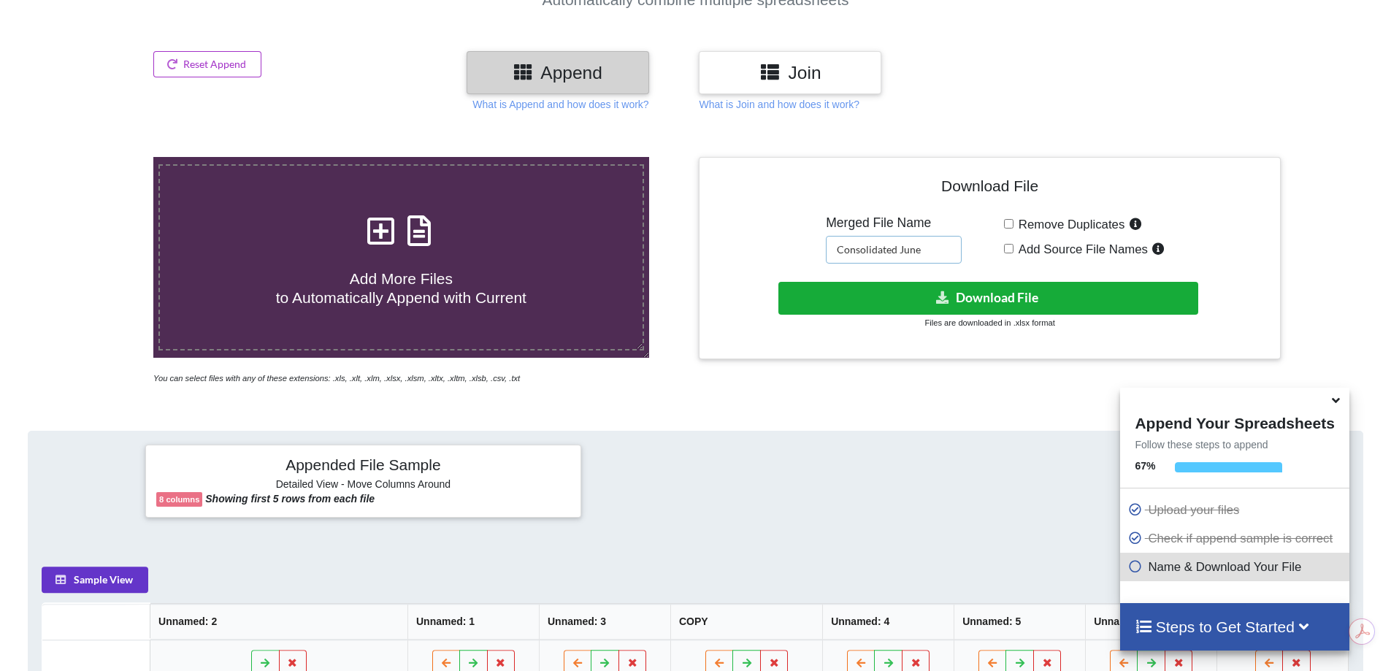
type input "Consolidated June"
click at [949, 299] on icon at bounding box center [943, 296] width 15 height 11
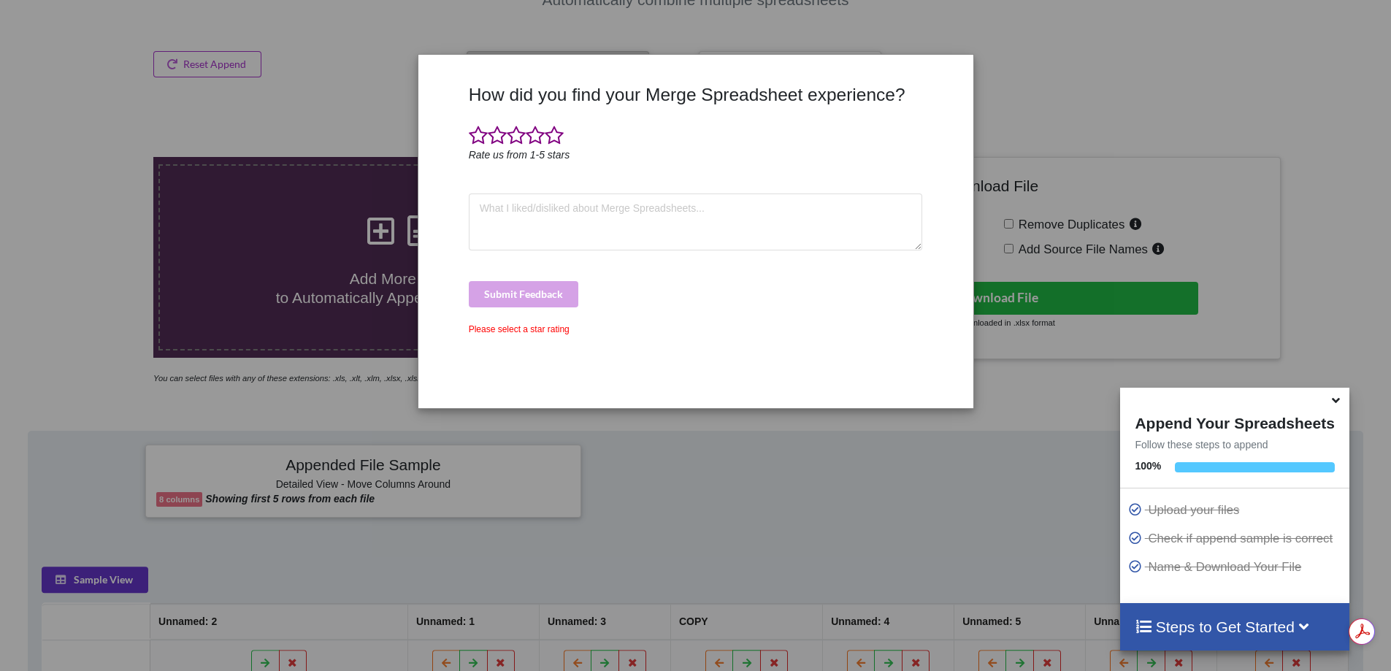
click at [808, 530] on div "How did you find your Merge Spreadsheet experience? Rate us from 1-5 stars Subm…" at bounding box center [695, 335] width 1391 height 671
